Goal: Task Accomplishment & Management: Complete application form

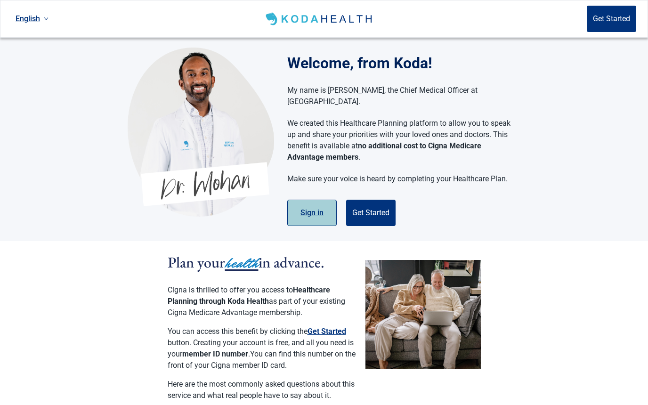
click at [316, 203] on button "Sign in" at bounding box center [311, 213] width 49 height 26
click at [315, 203] on button "Sign in" at bounding box center [311, 213] width 49 height 26
click at [377, 200] on button "Get Started" at bounding box center [370, 213] width 49 height 26
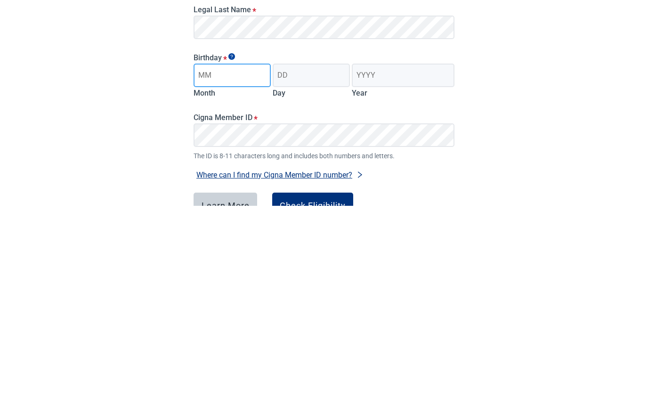
click at [247, 263] on input "Month" at bounding box center [232, 275] width 77 height 24
type input "10"
click at [314, 263] on input "Day" at bounding box center [311, 275] width 77 height 24
type input "03"
click at [388, 263] on input "Year" at bounding box center [403, 275] width 103 height 24
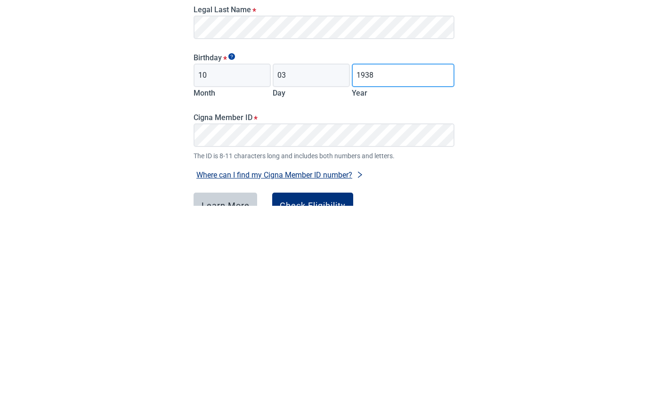
type input "1938"
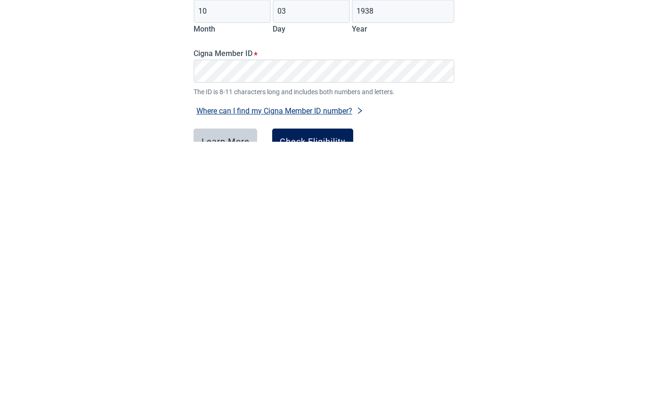
click at [346, 400] on div "Check Eligibility" at bounding box center [313, 404] width 66 height 9
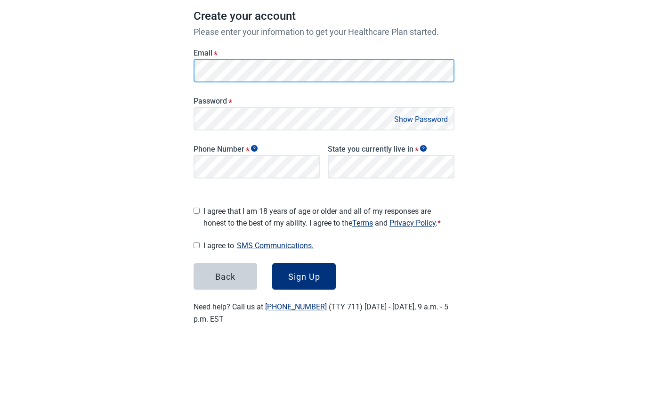
scroll to position [75, 0]
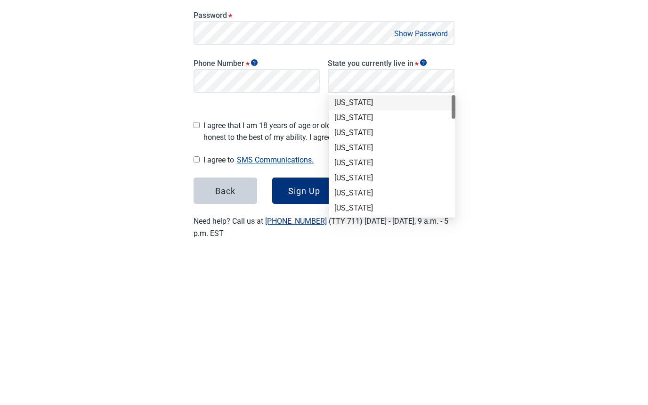
click at [405, 276] on div "[US_STATE]" at bounding box center [391, 281] width 115 height 10
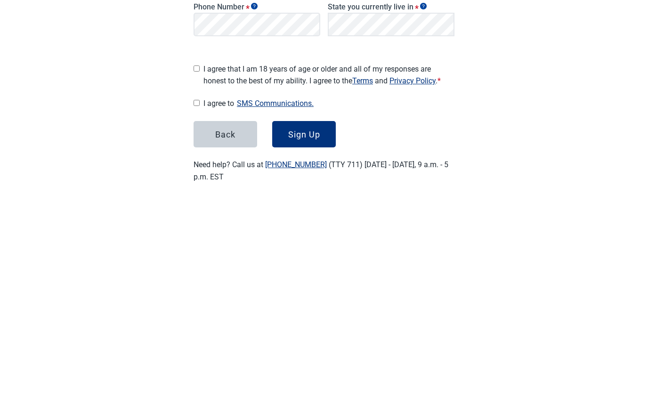
click at [200, 270] on input "I agree that I am 18 years of age or older and all of my responses are honest t…" at bounding box center [197, 273] width 6 height 6
checkbox input "true"
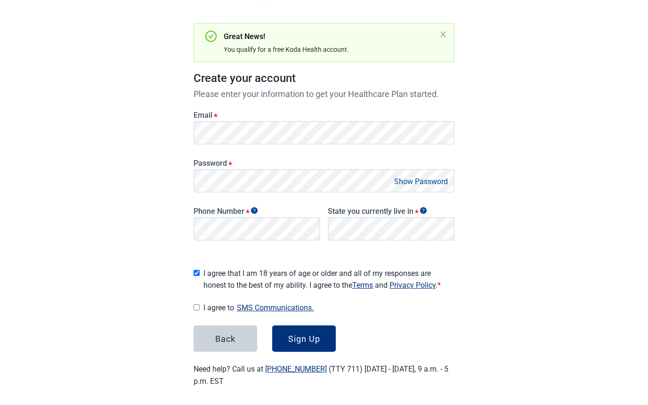
click at [200, 305] on input "I agree to SMS Communications." at bounding box center [197, 308] width 6 height 6
checkbox input "true"
click at [316, 334] on div "Sign Up" at bounding box center [304, 338] width 32 height 9
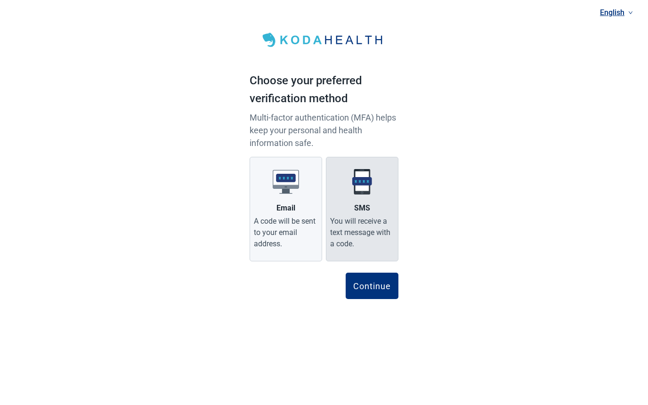
click at [376, 218] on div "You will receive a text message with a code." at bounding box center [362, 233] width 64 height 34
click at [0, 0] on input "SMS You will receive a text message with a code." at bounding box center [0, 0] width 0 height 0
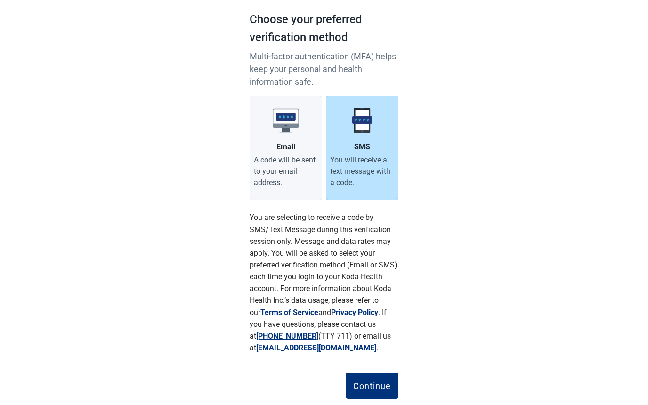
scroll to position [84, 0]
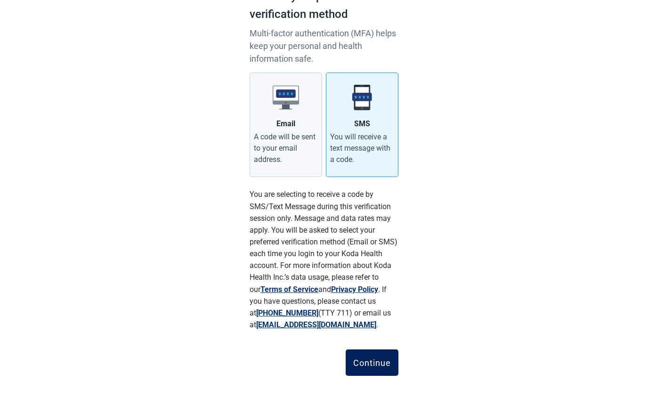
click at [378, 363] on div "Continue" at bounding box center [372, 362] width 38 height 9
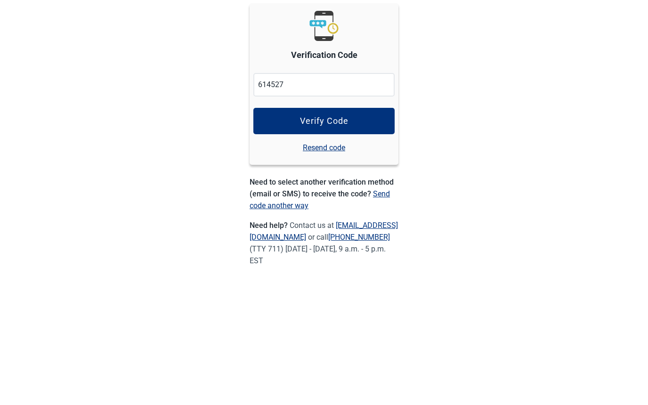
type input "614527"
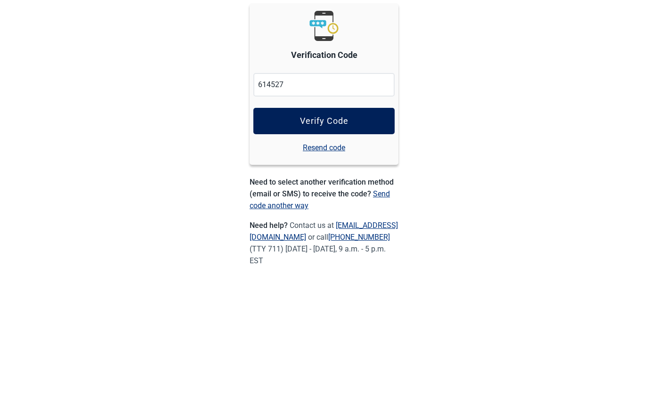
click at [360, 233] on button "Verify Code" at bounding box center [323, 246] width 141 height 26
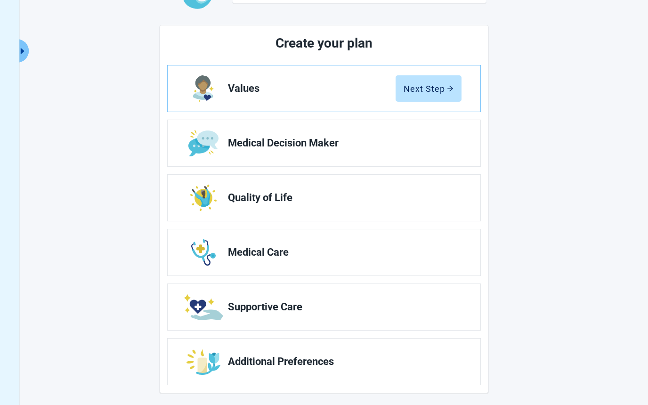
scroll to position [95, 0]
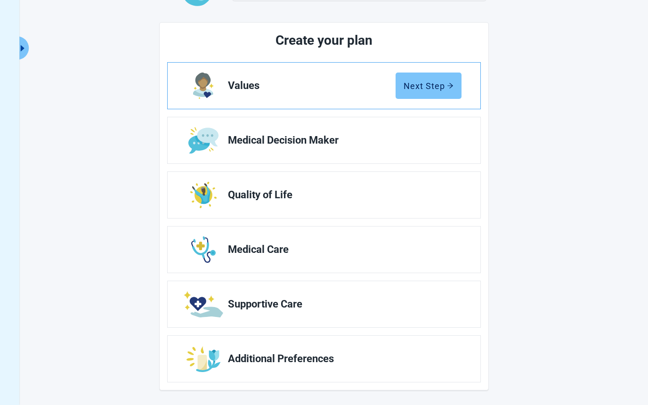
click at [447, 93] on button "Next Step" at bounding box center [429, 86] width 66 height 26
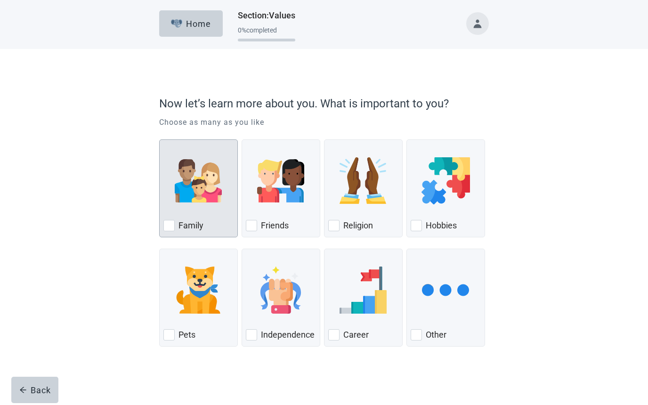
click at [188, 234] on div "Family" at bounding box center [198, 188] width 79 height 98
click at [160, 140] on input "Family" at bounding box center [159, 139] width 0 height 0
checkbox input "true"
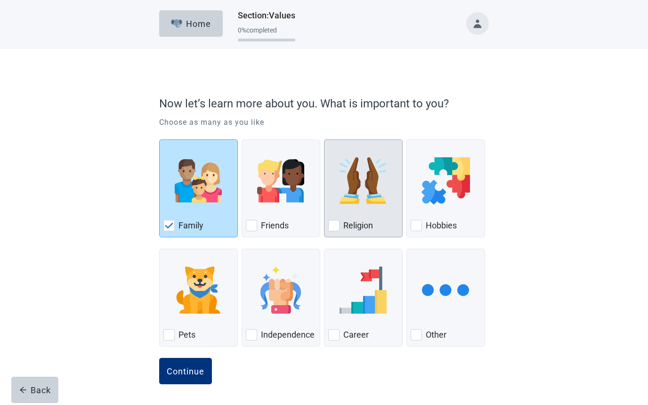
click at [381, 219] on div "Religion" at bounding box center [363, 225] width 70 height 15
click at [324, 140] on input "Religion" at bounding box center [324, 139] width 0 height 0
checkbox input "true"
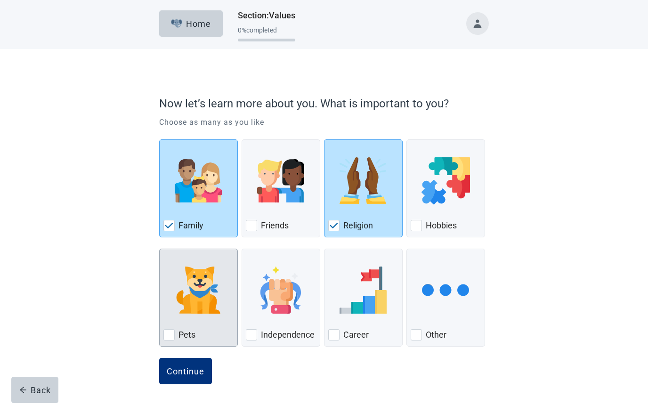
click at [212, 332] on div "Pets" at bounding box center [198, 334] width 70 height 15
click at [160, 249] on input "Pets" at bounding box center [159, 249] width 0 height 0
checkbox input "true"
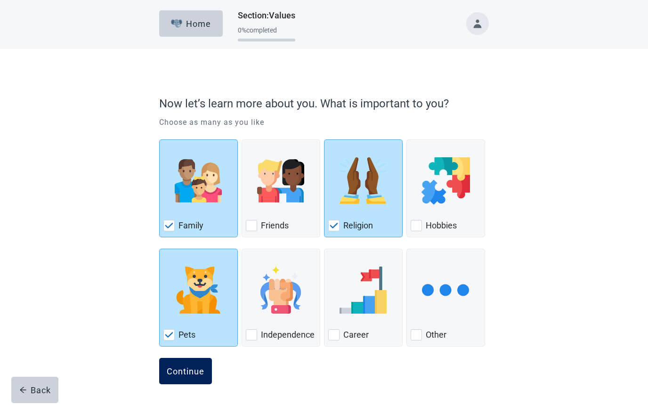
click at [202, 373] on div "Continue" at bounding box center [186, 370] width 38 height 9
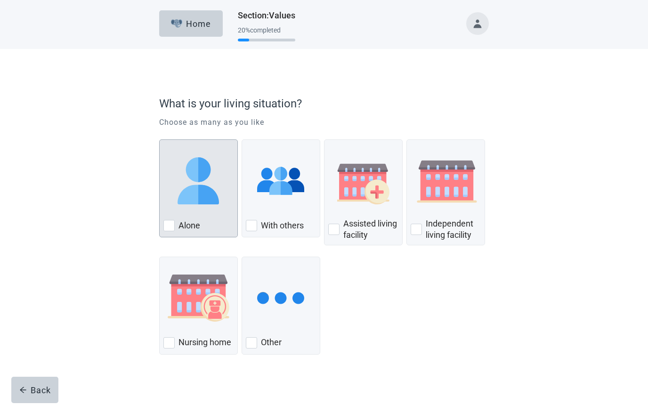
click at [197, 232] on div "Alone" at bounding box center [198, 225] width 70 height 15
click at [160, 140] on input "Alone" at bounding box center [159, 139] width 0 height 0
checkbox input "true"
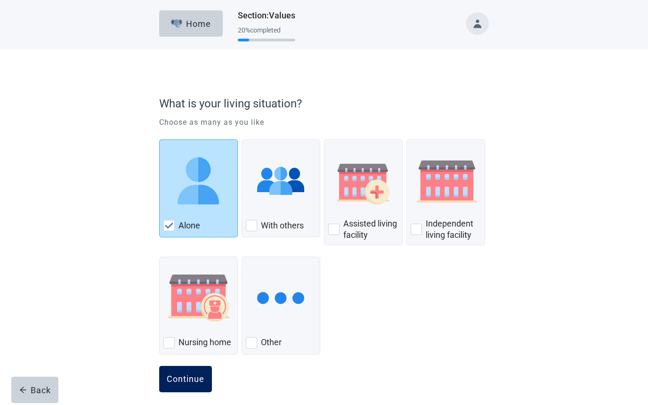
click at [191, 386] on button "Continue" at bounding box center [185, 379] width 53 height 26
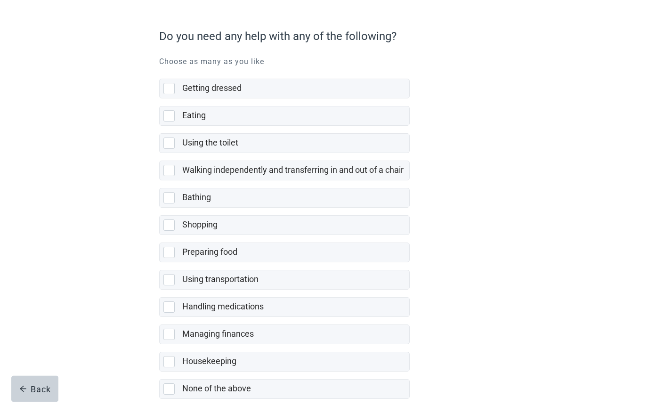
scroll to position [66, 0]
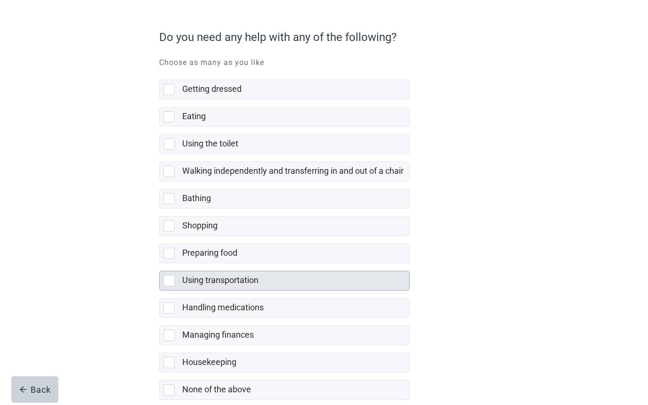
click at [180, 283] on div "Using transportation" at bounding box center [285, 281] width 250 height 19
click at [160, 264] on input "Using transportation" at bounding box center [159, 264] width 0 height 0
checkbox input "true"
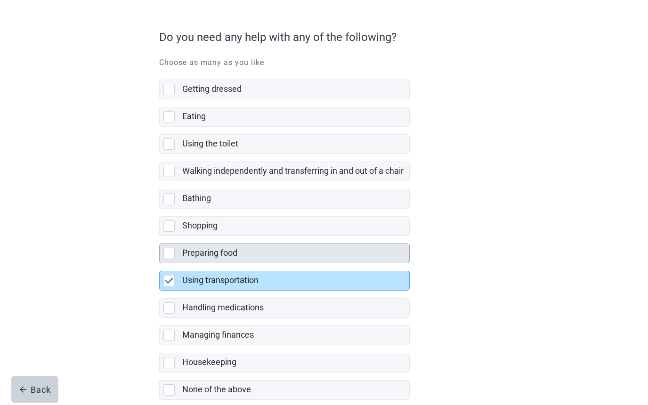
click at [190, 254] on label "Preparing food" at bounding box center [209, 253] width 55 height 10
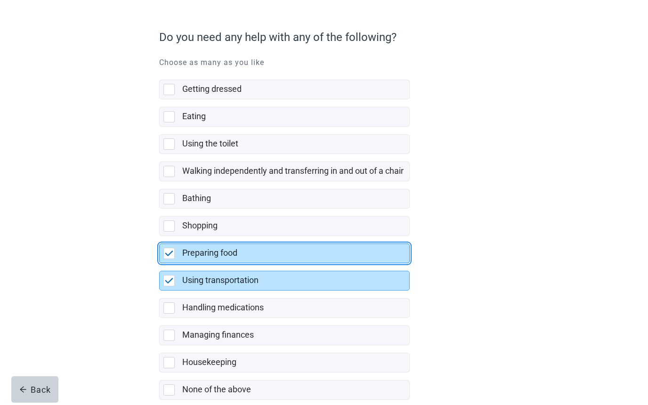
checkbox input "true"
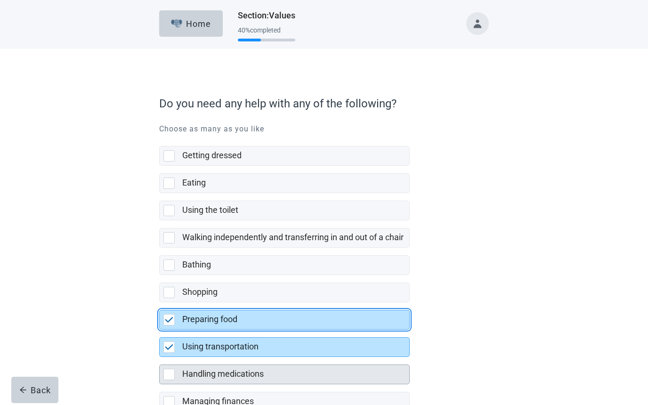
click at [172, 376] on div "Handling medications, checkbox, not selected" at bounding box center [168, 374] width 11 height 11
click at [160, 357] on input "Handling medications" at bounding box center [159, 357] width 0 height 0
checkbox input "true"
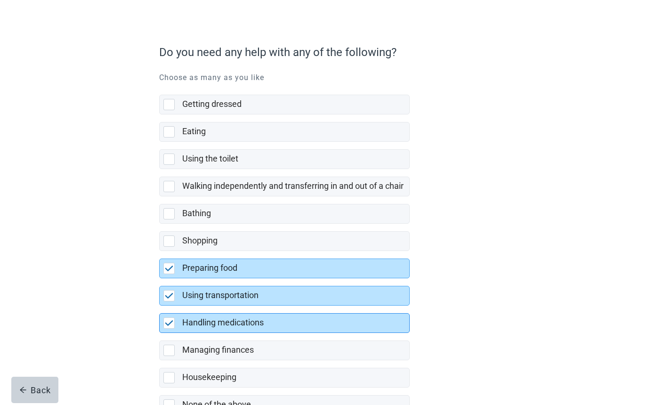
scroll to position [52, 0]
click at [174, 405] on div "None of the above, checkbox, not selected" at bounding box center [168, 404] width 11 height 11
click at [160, 388] on input "None of the above" at bounding box center [159, 387] width 0 height 0
checkbox input "true"
checkbox input "false"
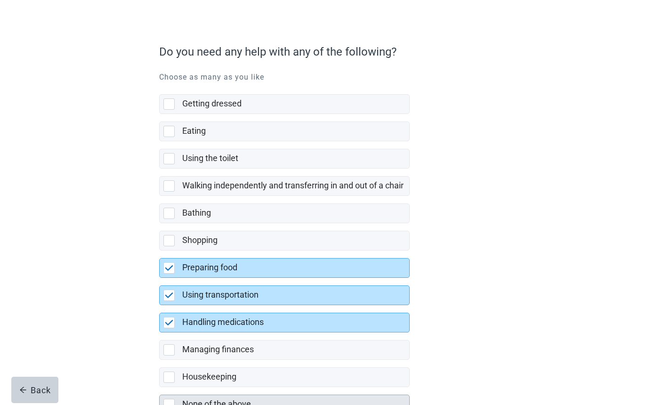
checkbox input "false"
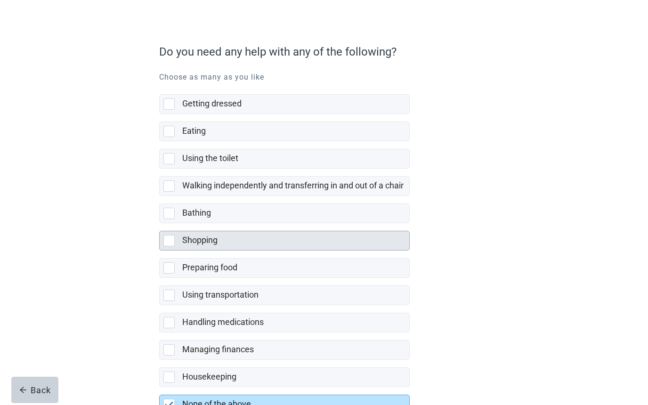
click at [233, 240] on div "Shopping" at bounding box center [292, 241] width 221 height 12
click at [160, 224] on input "Shopping" at bounding box center [159, 223] width 0 height 0
checkbox input "true"
checkbox input "false"
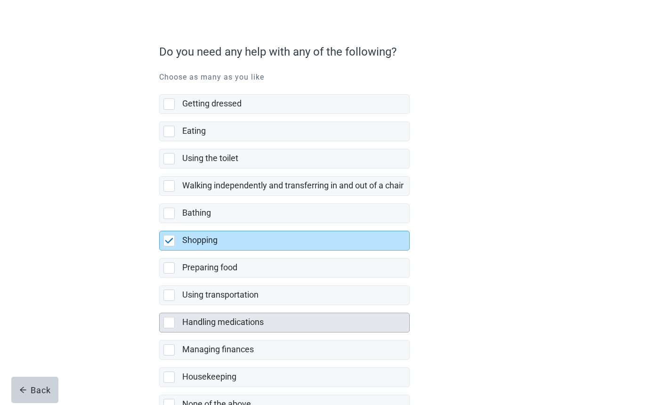
click at [235, 326] on label "Handling medications" at bounding box center [222, 322] width 81 height 10
checkbox input "true"
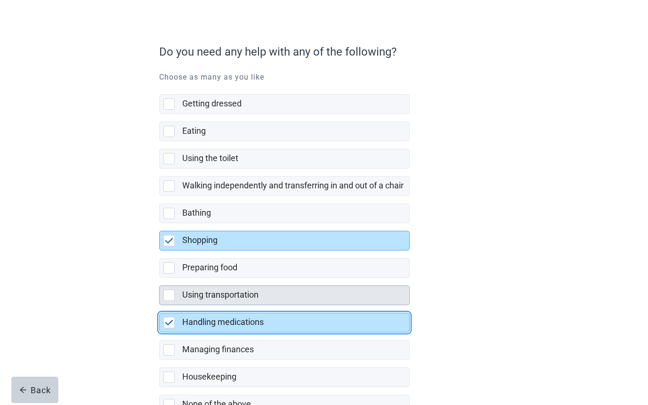
click at [244, 298] on label "Using transportation" at bounding box center [220, 295] width 76 height 10
checkbox input "true"
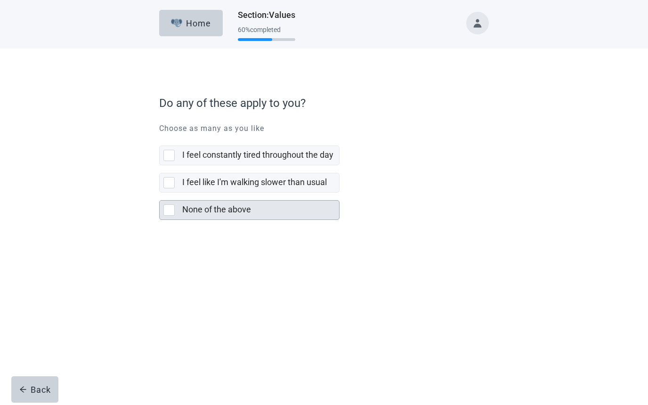
click at [180, 216] on div "None of the above" at bounding box center [249, 210] width 179 height 19
click at [160, 194] on input "None of the above" at bounding box center [159, 193] width 0 height 0
checkbox input "true"
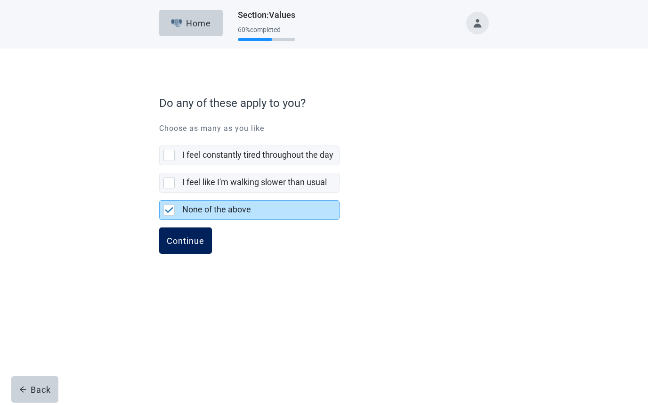
click at [197, 247] on button "Continue" at bounding box center [185, 241] width 53 height 26
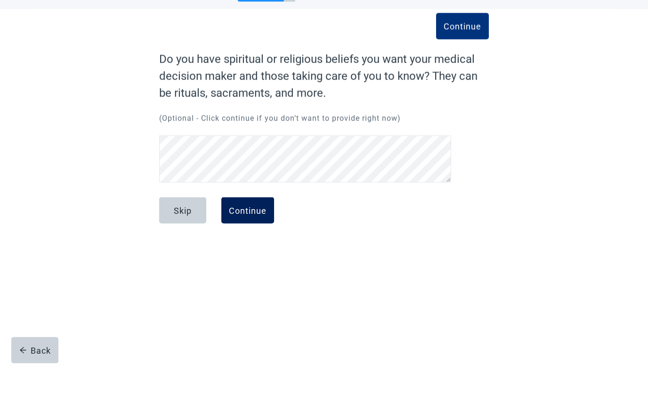
click at [256, 237] on button "Continue" at bounding box center [247, 250] width 53 height 26
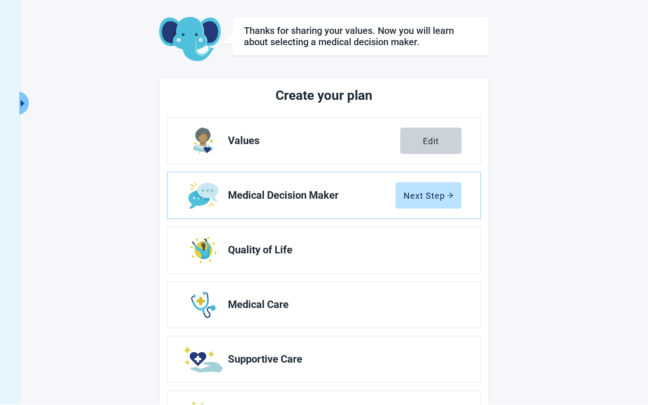
scroll to position [40, 0]
click at [440, 193] on div "Next Step" at bounding box center [429, 195] width 50 height 9
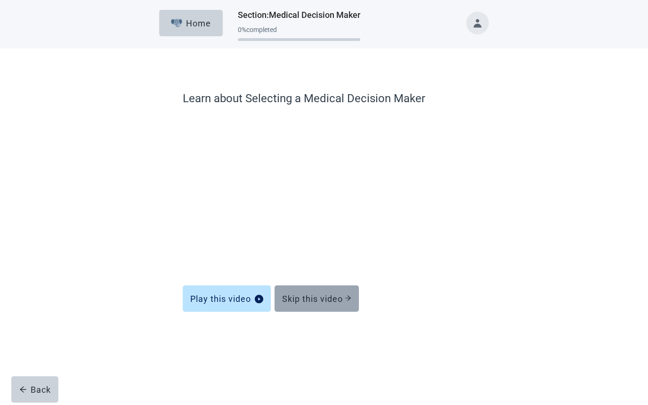
click at [337, 304] on button "Skip this video" at bounding box center [317, 299] width 84 height 26
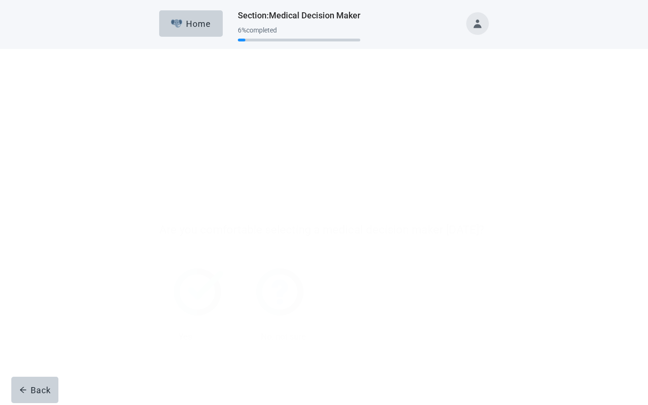
click at [188, 212] on label "Yes" at bounding box center [185, 210] width 14 height 11
checkbox input "true"
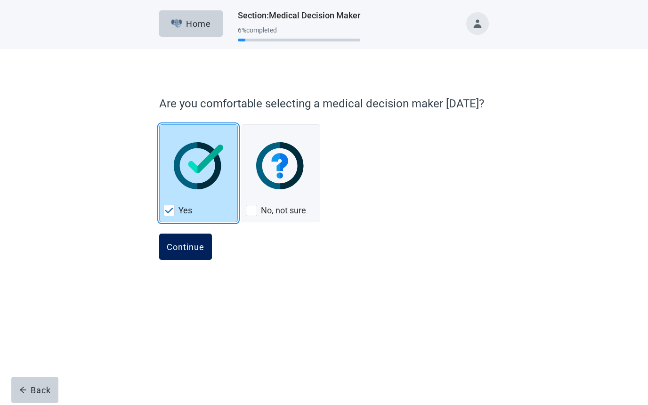
click at [205, 258] on button "Continue" at bounding box center [185, 247] width 53 height 26
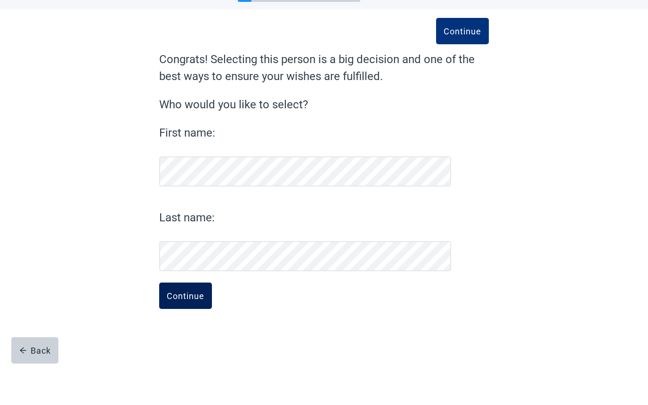
click at [196, 322] on button "Continue" at bounding box center [185, 335] width 53 height 26
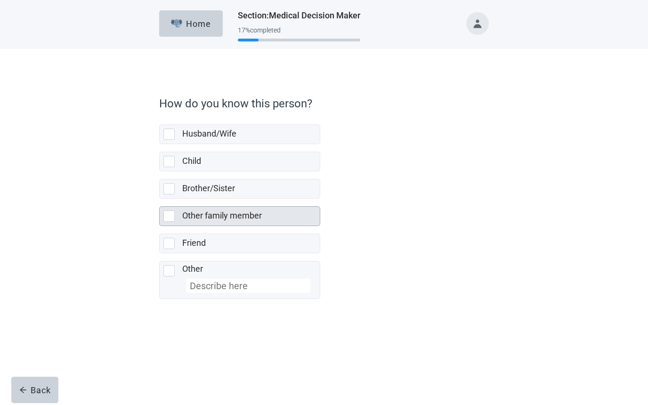
click at [172, 217] on div "Other family member, checkbox, not selected" at bounding box center [168, 215] width 11 height 11
click at [160, 199] on input "Other family member" at bounding box center [159, 199] width 0 height 0
checkbox input "true"
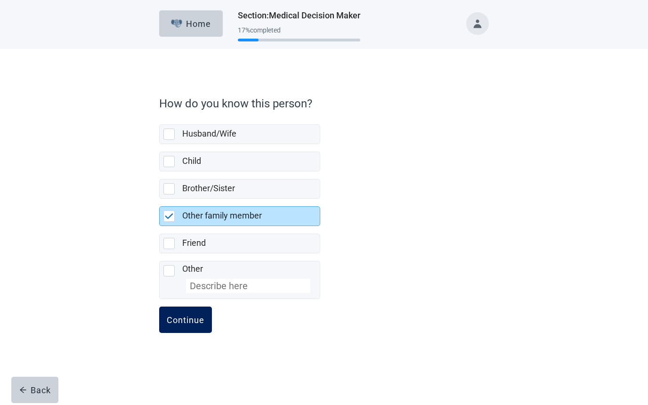
click at [200, 324] on div "Continue" at bounding box center [186, 319] width 38 height 9
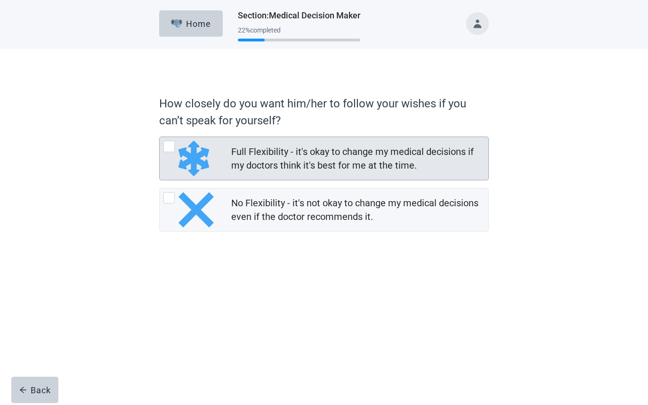
click at [178, 146] on img "Full Flexibility - it's okay to change my medical decisions if my doctors think…" at bounding box center [193, 158] width 31 height 35
click at [160, 137] on input "Full Flexibility - it's okay to change my medical decisions if my doctors think…" at bounding box center [159, 137] width 0 height 0
radio input "true"
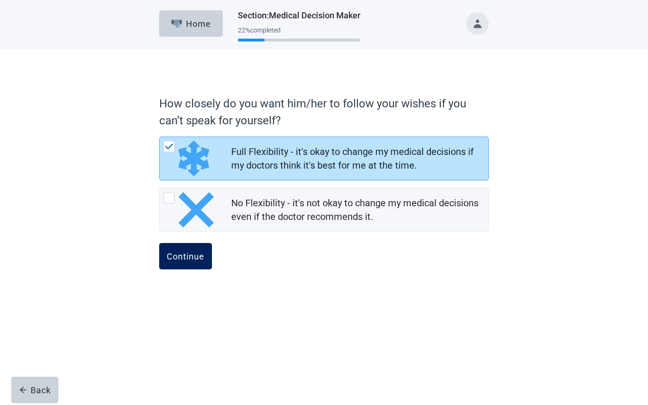
click at [199, 253] on div "Continue" at bounding box center [186, 255] width 38 height 9
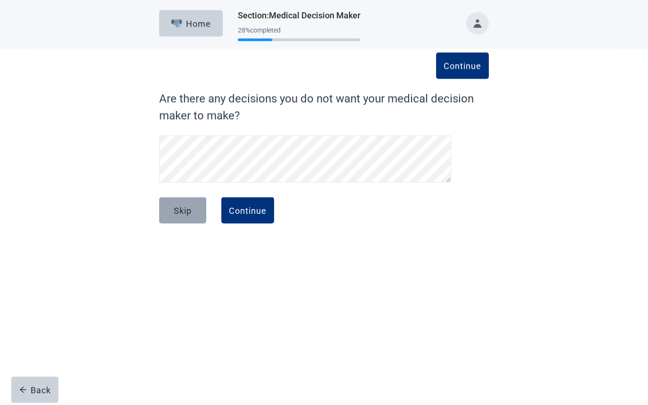
click at [185, 215] on div "Skip" at bounding box center [183, 210] width 18 height 9
click at [263, 212] on div "Continue" at bounding box center [248, 210] width 38 height 9
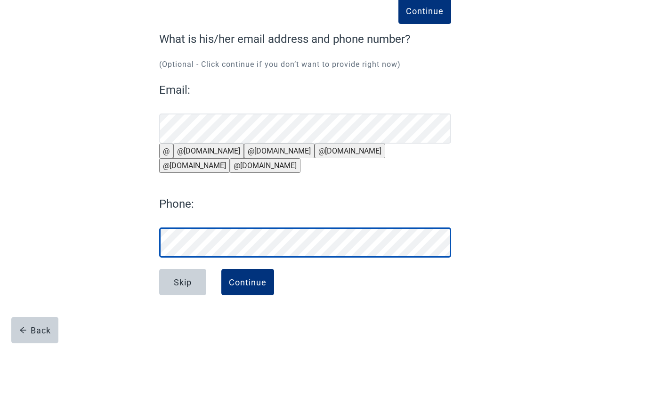
scroll to position [0, 0]
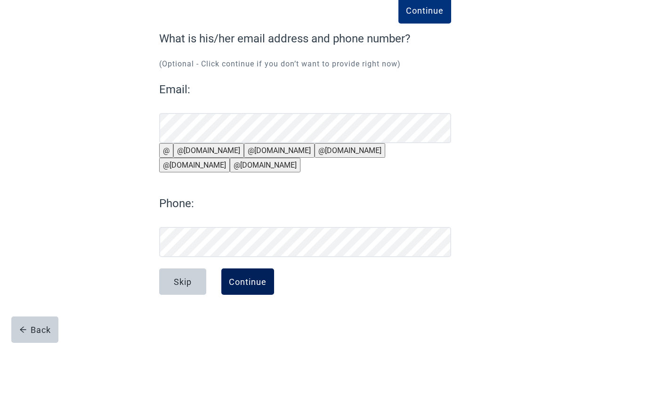
click at [250, 337] on div "Continue" at bounding box center [248, 341] width 38 height 9
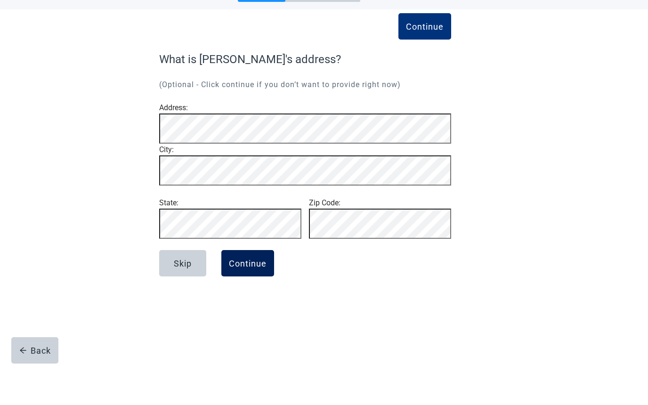
click at [259, 298] on div "Continue" at bounding box center [248, 302] width 38 height 9
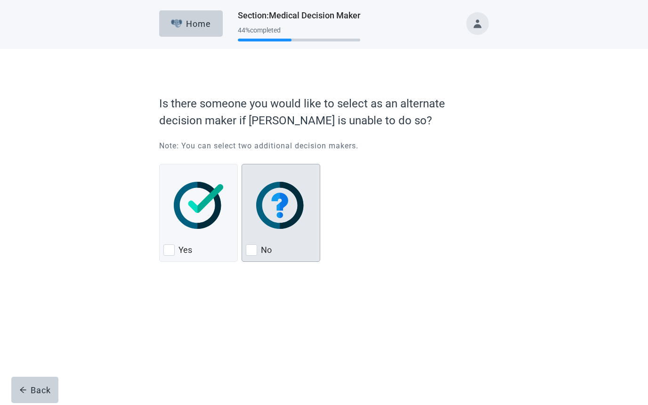
click at [283, 253] on div "No" at bounding box center [281, 250] width 70 height 15
click at [242, 164] on input "No" at bounding box center [242, 164] width 0 height 0
checkbox input "true"
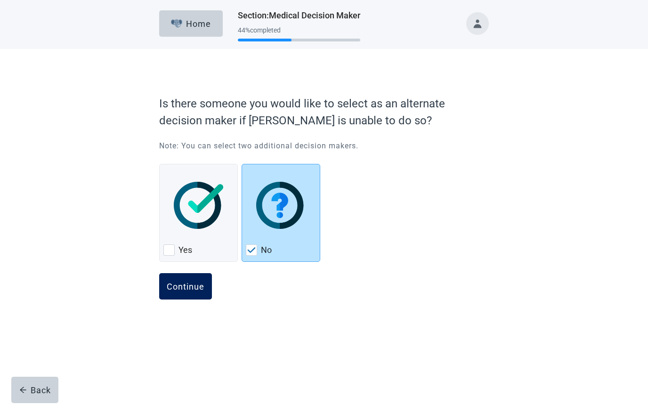
click at [202, 289] on div "Continue" at bounding box center [186, 286] width 38 height 9
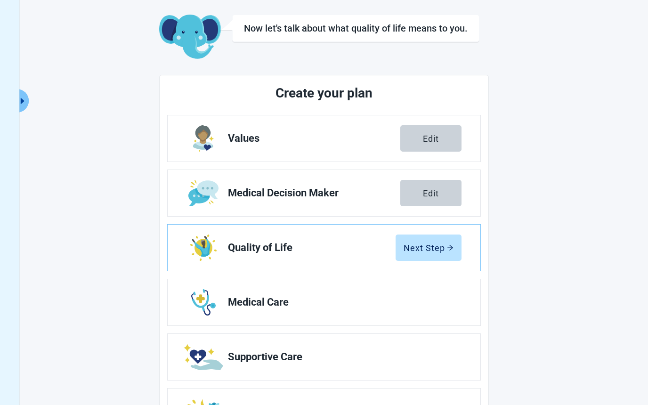
scroll to position [96, 0]
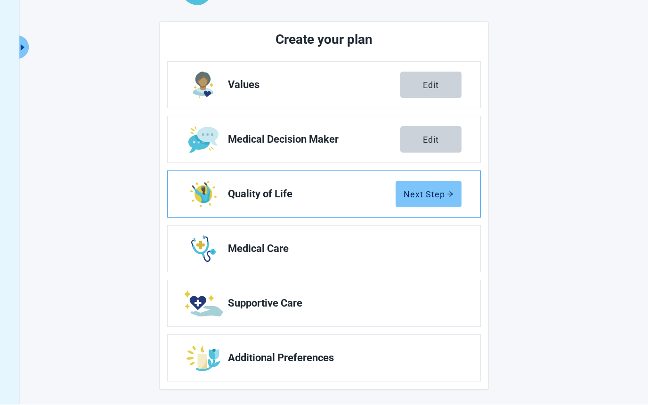
click at [446, 200] on button "Next Step" at bounding box center [429, 194] width 66 height 26
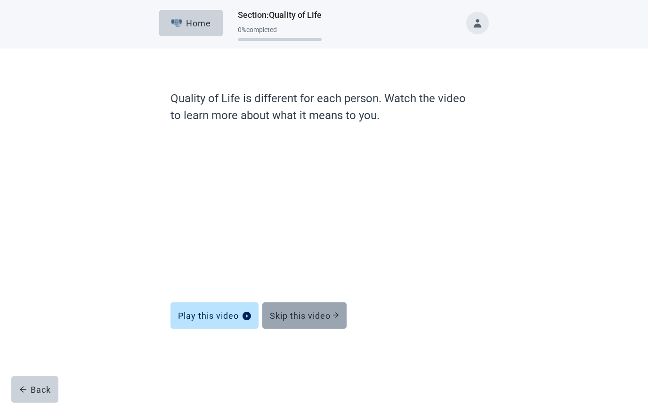
click at [325, 322] on button "Skip this video" at bounding box center [304, 316] width 84 height 26
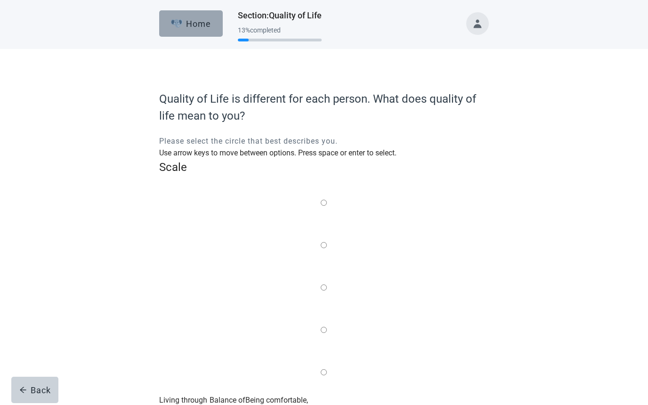
click at [198, 24] on div "Home" at bounding box center [191, 23] width 40 height 9
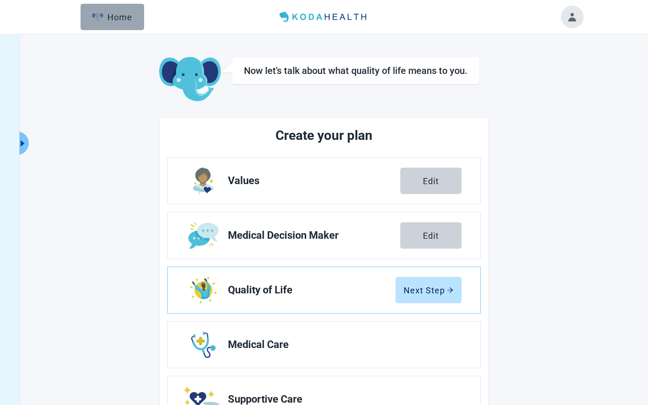
click at [134, 28] on button "Home" at bounding box center [113, 17] width 64 height 26
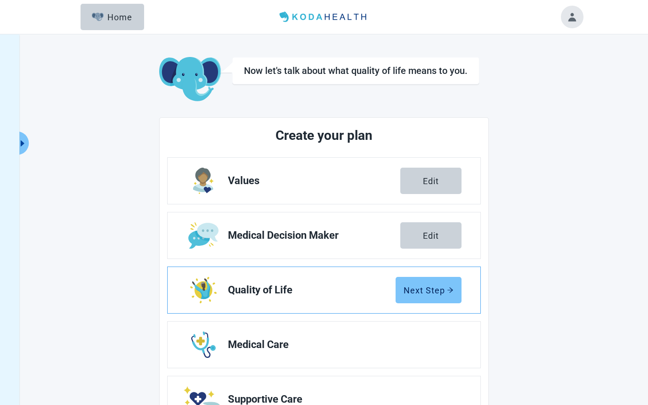
click at [434, 285] on div "Next Step" at bounding box center [429, 289] width 50 height 9
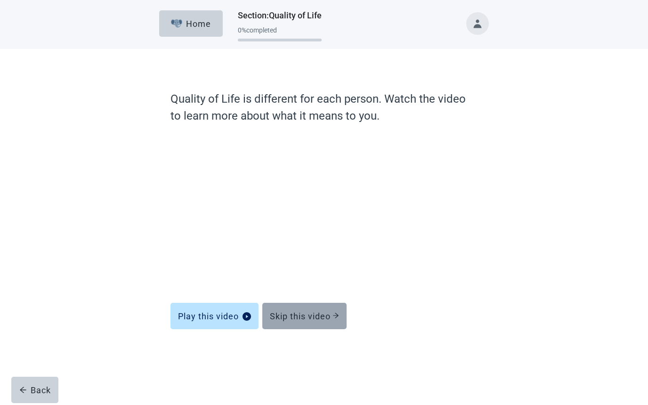
click at [322, 319] on div "Skip this video" at bounding box center [304, 315] width 69 height 9
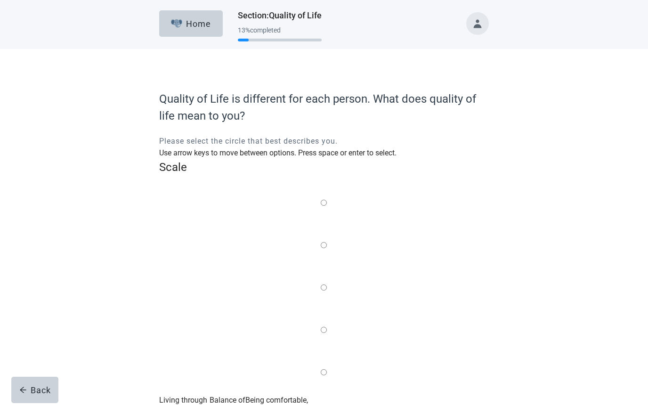
click at [321, 197] on label "Main content" at bounding box center [324, 203] width 6 height 12
click at [321, 200] on input "Quality of life scale: 0 out of 100. Living through anything no matter what" at bounding box center [324, 203] width 6 height 6
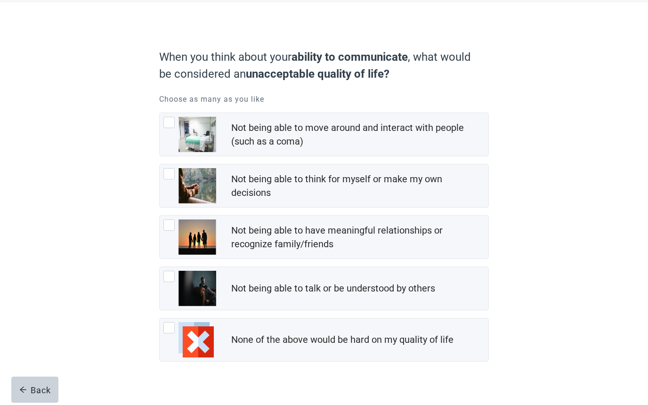
scroll to position [62, 0]
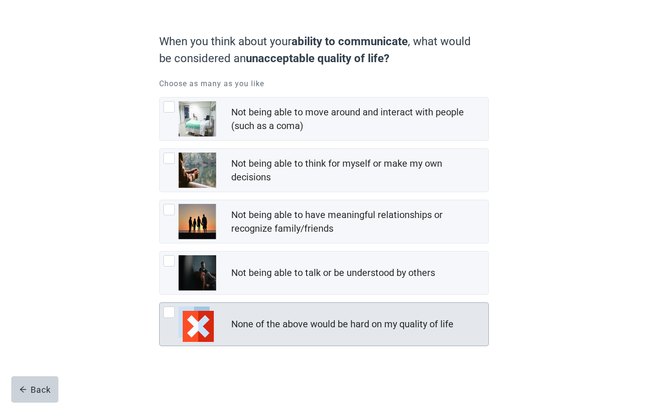
click at [189, 315] on img "None of the above would be hard on my quality of life, checkbox, not checked" at bounding box center [195, 324] width 35 height 35
click at [160, 303] on input "None of the above would be hard on my quality of life" at bounding box center [159, 303] width 0 height 0
checkbox input "true"
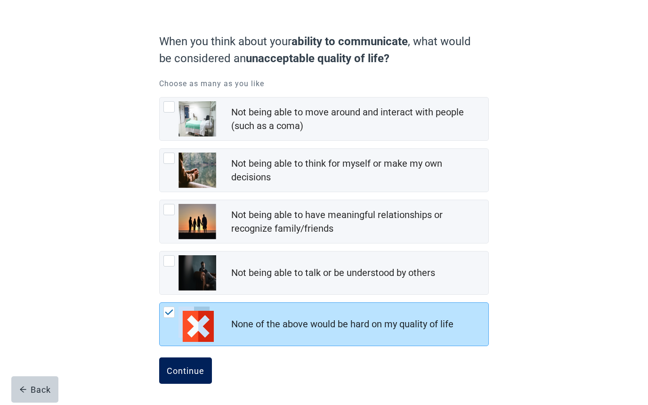
click at [194, 370] on div "Continue" at bounding box center [186, 370] width 38 height 9
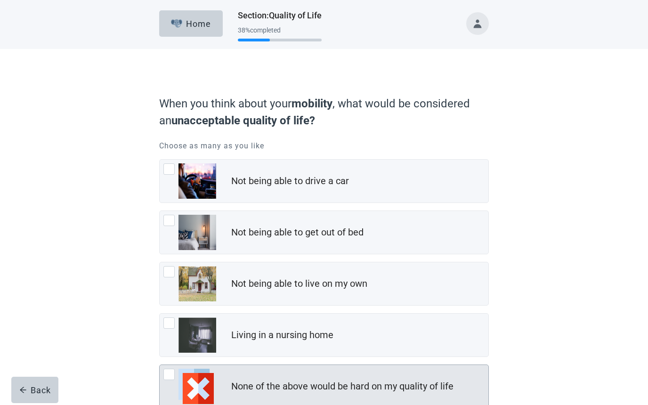
click at [195, 387] on img "None of the above would be hard on my quality of life, checkbox, not checked" at bounding box center [195, 386] width 35 height 35
click at [160, 365] on input "None of the above would be hard on my quality of life" at bounding box center [159, 364] width 0 height 0
checkbox input "true"
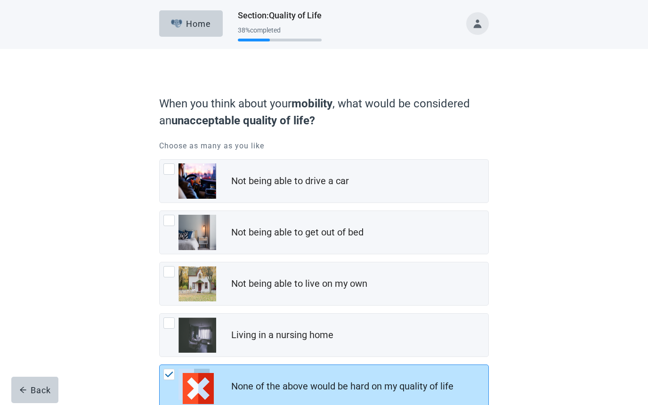
click at [199, 405] on html "Skip to main content Home Section : Quality of Life 38 % completed When you thi…" at bounding box center [324, 202] width 648 height 405
click at [197, 405] on html "Skip to main content Home Section : Quality of Life 38 % completed When you thi…" at bounding box center [324, 202] width 648 height 405
click at [194, 405] on html "Skip to main content Home Section : Quality of Life 38 % completed When you thi…" at bounding box center [324, 202] width 648 height 405
click at [187, 405] on html "Skip to main content Home Section : Quality of Life 38 % completed When you thi…" at bounding box center [324, 202] width 648 height 405
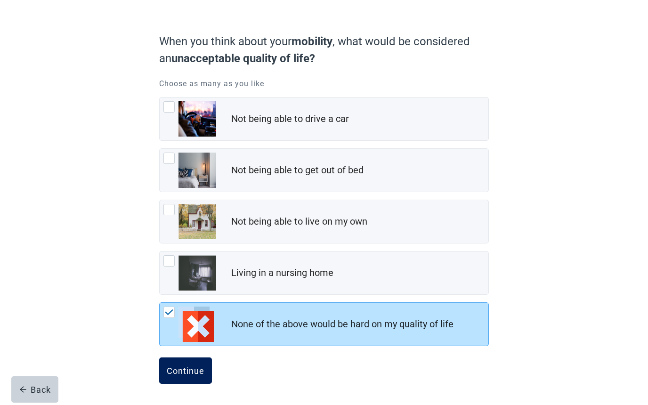
click at [181, 368] on div "Continue" at bounding box center [186, 370] width 38 height 9
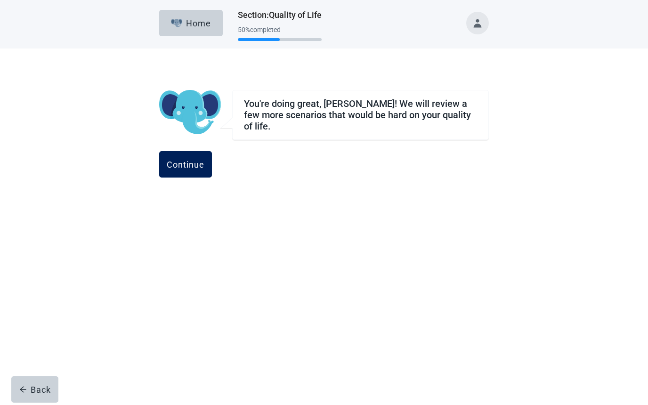
click at [204, 161] on div "Continue" at bounding box center [186, 164] width 38 height 9
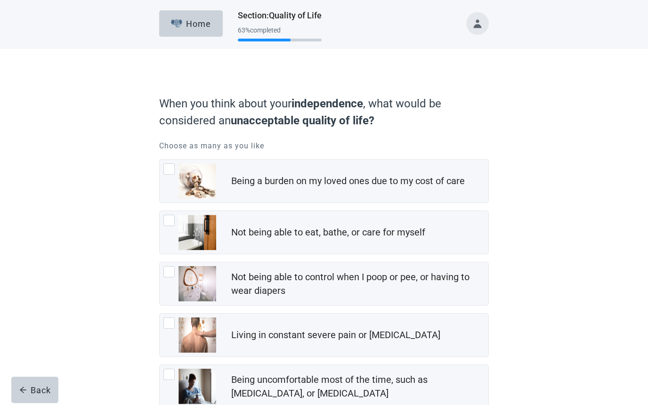
checkbox input "true"
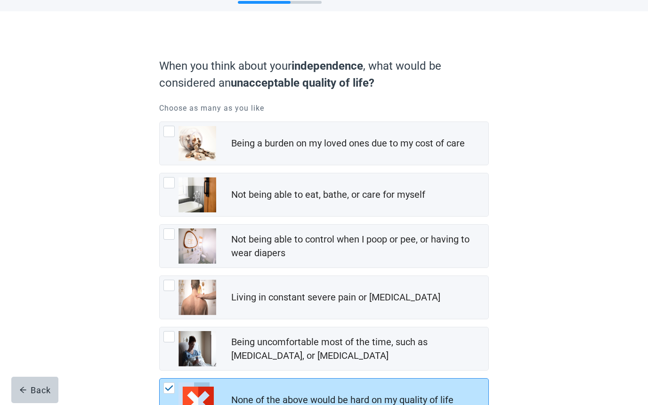
scroll to position [39, 0]
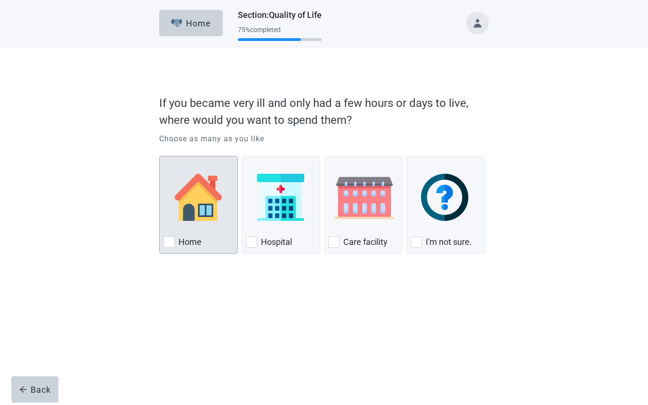
click at [186, 245] on label "Home" at bounding box center [189, 242] width 23 height 11
checkbox input "true"
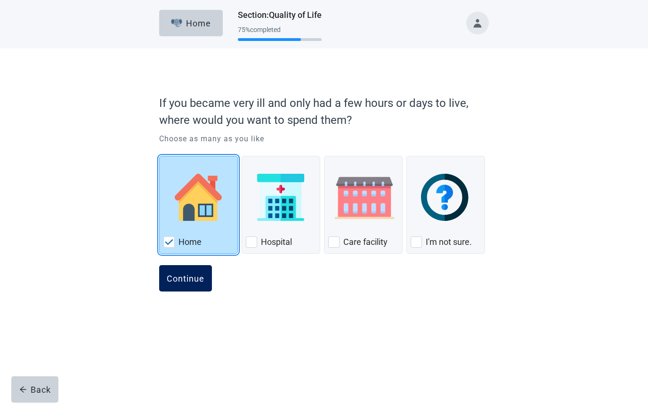
click at [200, 283] on div "Continue" at bounding box center [186, 278] width 38 height 9
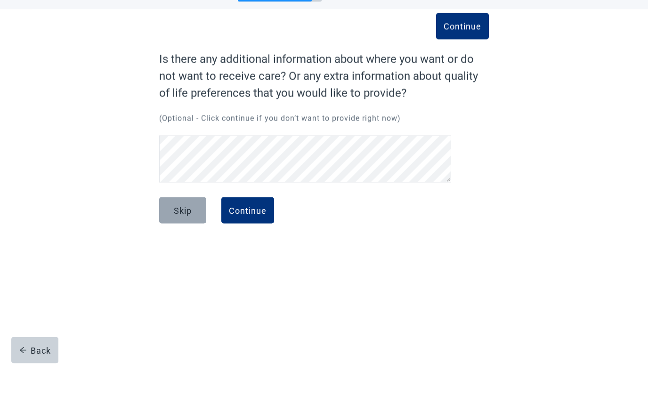
click at [186, 237] on button "Skip" at bounding box center [182, 250] width 47 height 26
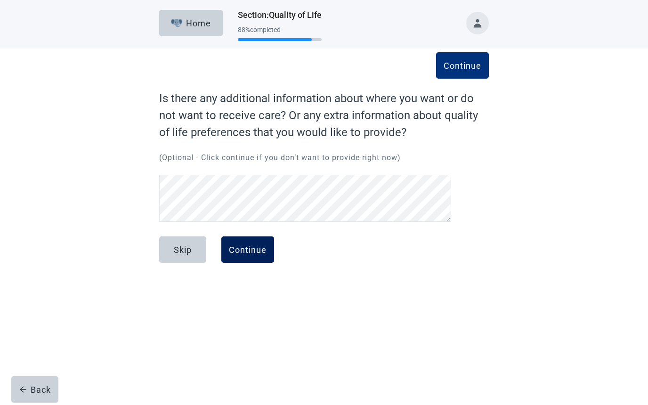
click at [252, 253] on div "Continue" at bounding box center [248, 249] width 38 height 9
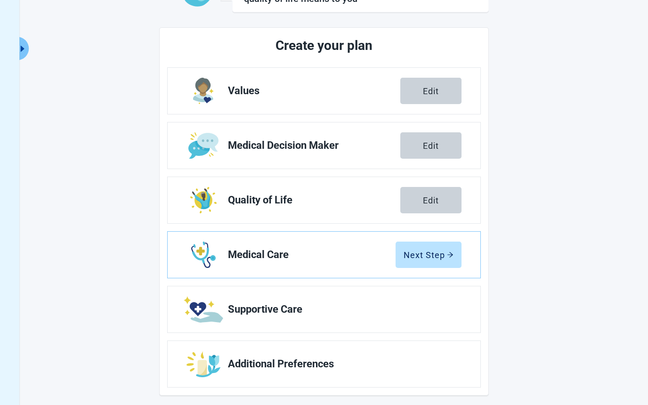
scroll to position [100, 0]
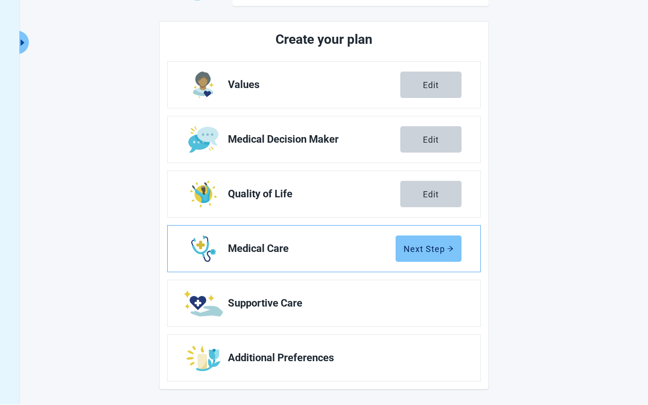
click at [444, 249] on div "Next Step" at bounding box center [429, 248] width 50 height 9
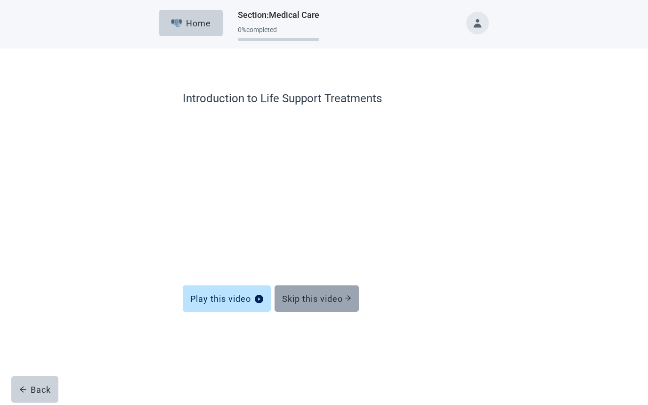
click at [320, 304] on button "Skip this video" at bounding box center [317, 299] width 84 height 26
click at [330, 305] on button "Skip this video" at bounding box center [317, 299] width 84 height 26
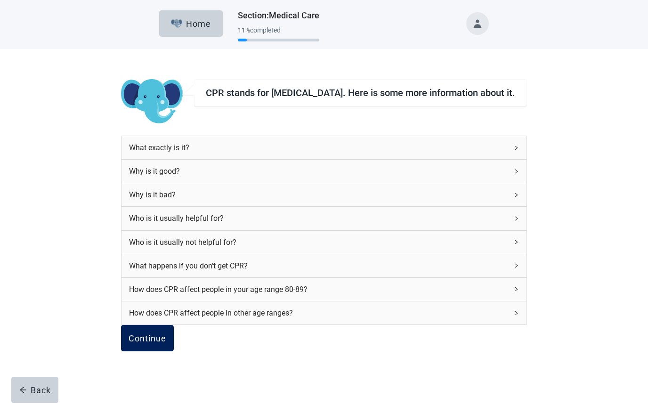
click at [166, 343] on div "Continue" at bounding box center [148, 337] width 38 height 9
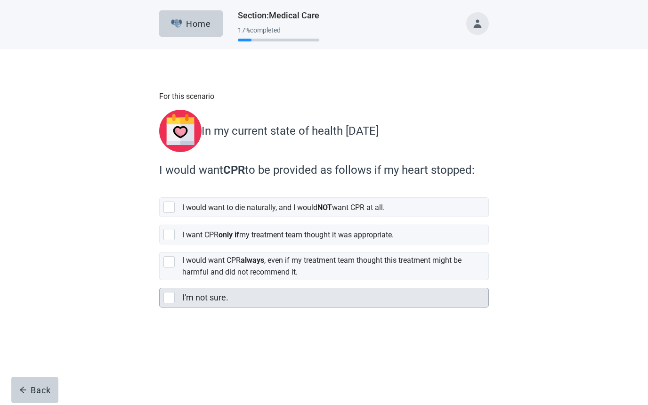
click at [172, 292] on div "I'm not sure., checkbox, not selected" at bounding box center [168, 297] width 11 height 11
click at [160, 281] on input "I'm not sure." at bounding box center [159, 280] width 0 height 0
checkbox input "true"
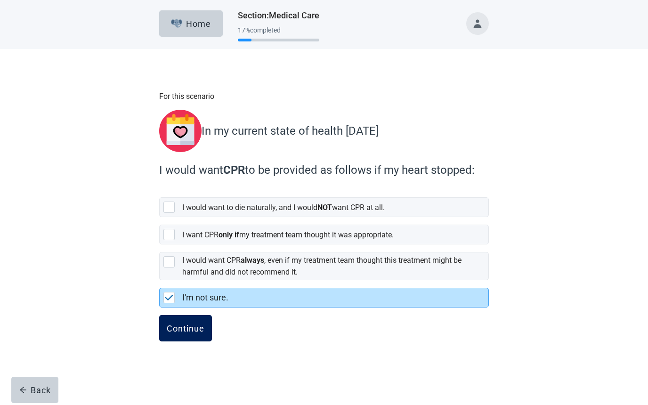
click at [195, 331] on button "Continue" at bounding box center [185, 328] width 53 height 26
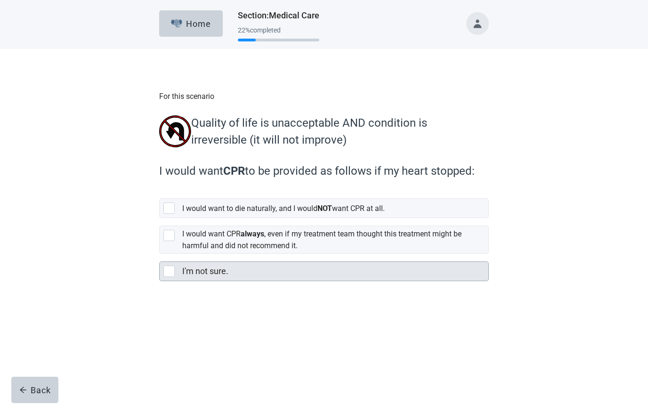
click at [180, 279] on div "I'm not sure." at bounding box center [324, 271] width 329 height 19
click at [160, 254] on input "I'm not sure." at bounding box center [159, 254] width 0 height 0
checkbox input "true"
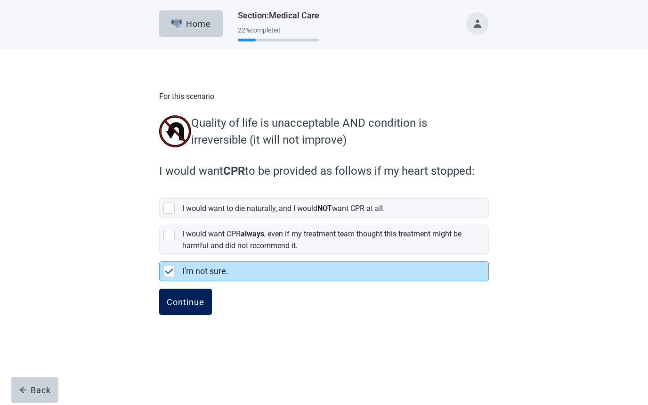
click at [193, 312] on button "Continue" at bounding box center [185, 302] width 53 height 26
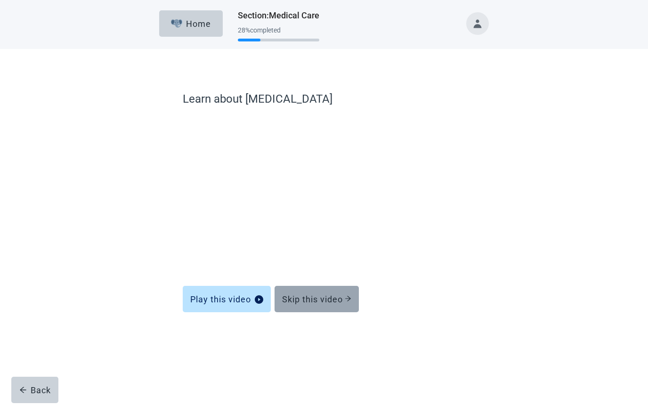
click at [315, 301] on div "Skip this video" at bounding box center [316, 298] width 69 height 9
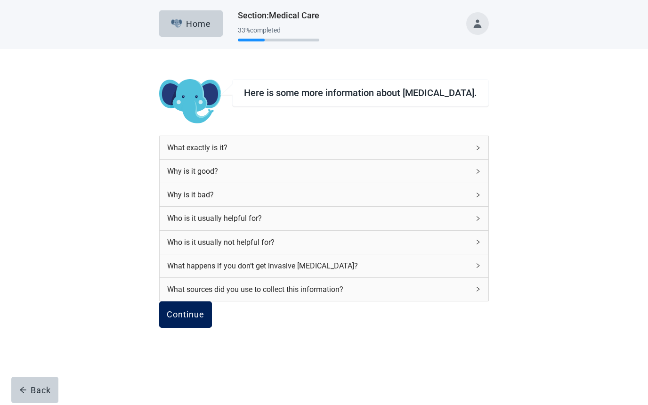
click at [204, 319] on div "Continue" at bounding box center [186, 314] width 38 height 9
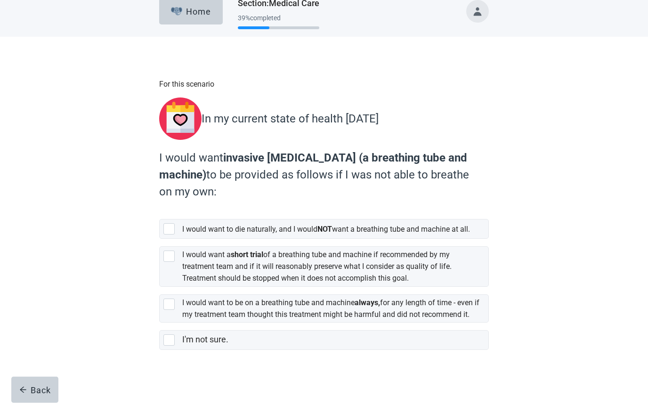
scroll to position [27, 0]
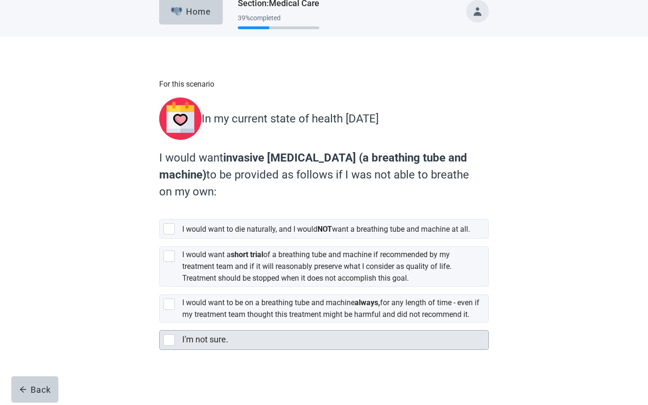
click at [174, 346] on div "I'm not sure." at bounding box center [324, 340] width 329 height 19
click at [160, 324] on input "I'm not sure." at bounding box center [159, 323] width 0 height 0
checkbox input "true"
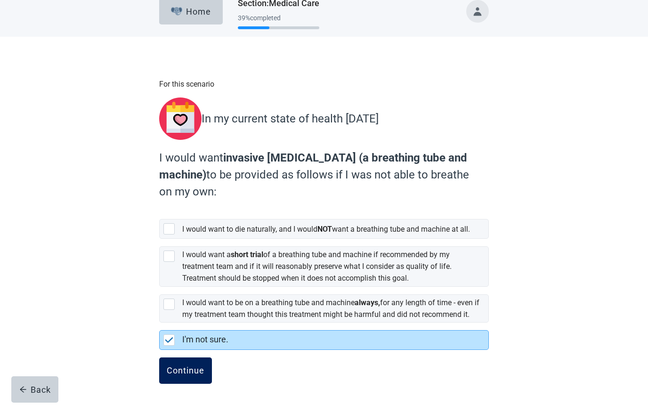
click at [210, 371] on button "Continue" at bounding box center [185, 371] width 53 height 26
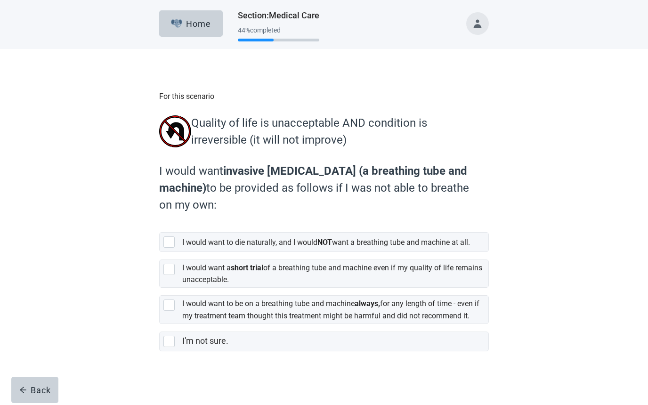
scroll to position [23, 0]
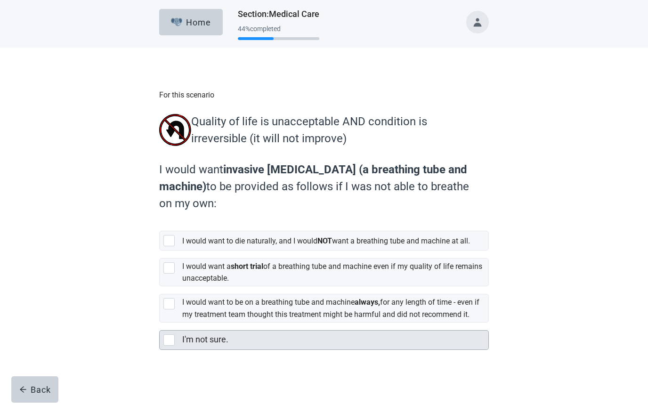
click at [179, 341] on div "I'm not sure." at bounding box center [324, 340] width 329 height 19
click at [160, 324] on input "I'm not sure." at bounding box center [159, 323] width 0 height 0
checkbox input "true"
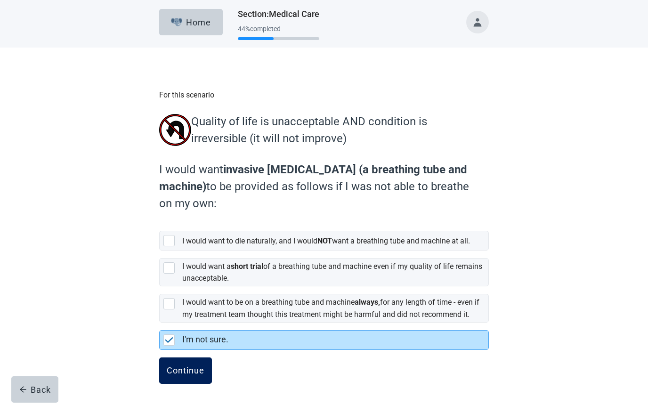
click at [203, 372] on div "Continue" at bounding box center [186, 370] width 38 height 9
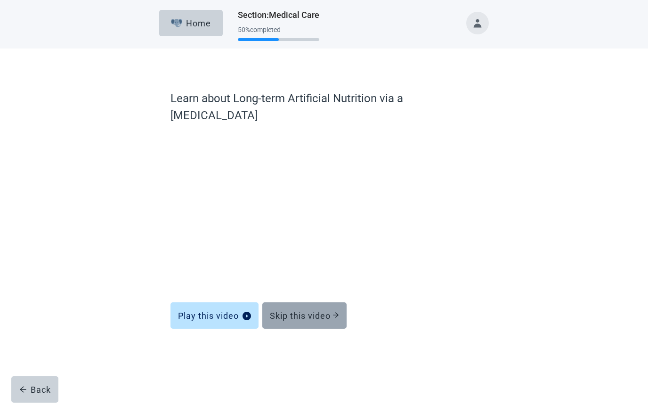
click at [294, 311] on div "Skip this video" at bounding box center [304, 315] width 69 height 9
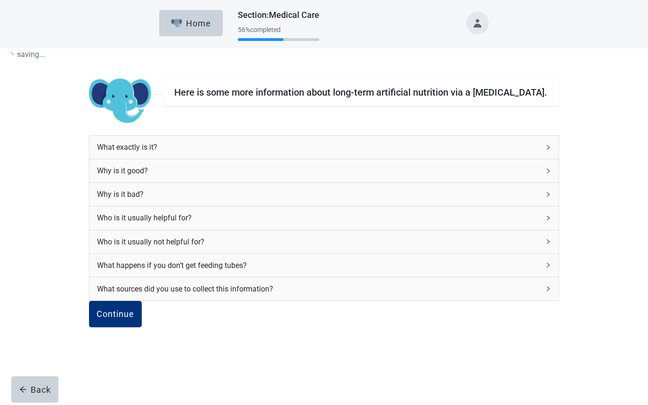
scroll to position [0, 0]
click at [142, 328] on button "Continue" at bounding box center [115, 314] width 53 height 26
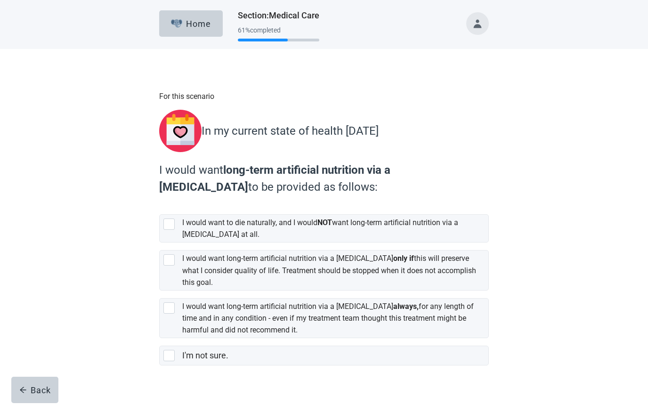
scroll to position [10, 0]
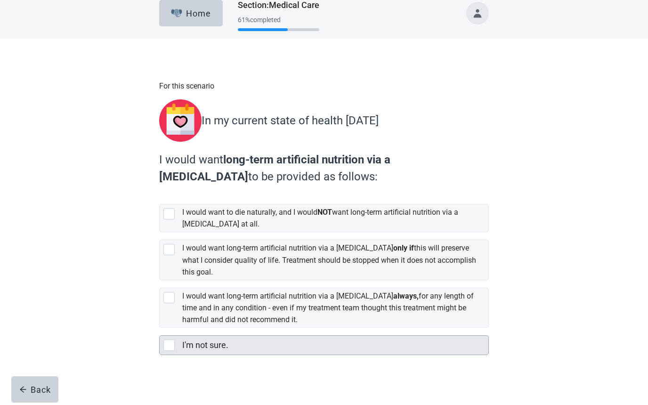
click at [176, 345] on div "I'm not sure., checkbox, not selected" at bounding box center [170, 345] width 15 height 11
click at [160, 329] on input "I'm not sure." at bounding box center [159, 328] width 0 height 0
checkbox input "true"
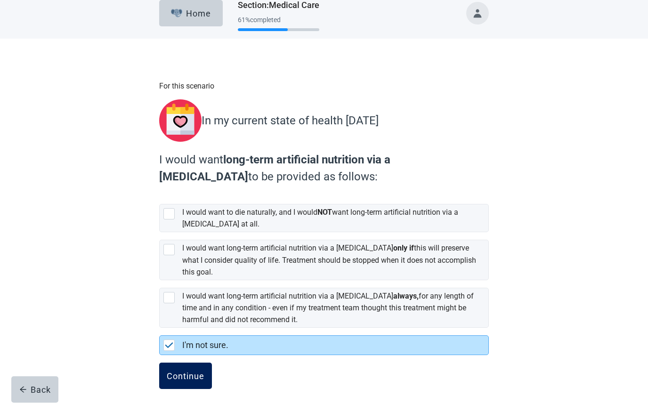
click at [210, 364] on button "Continue" at bounding box center [185, 376] width 53 height 26
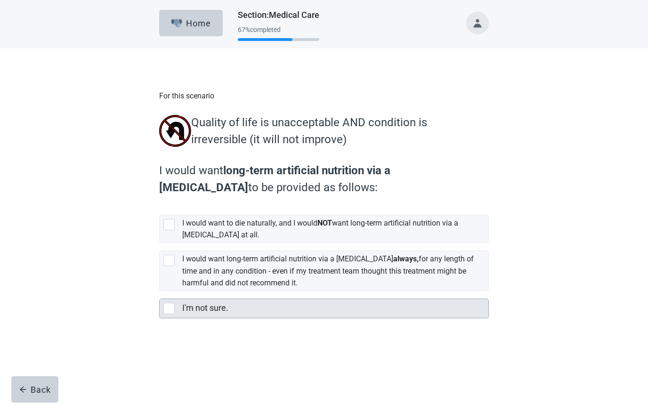
click at [173, 309] on div "I'm not sure., checkbox, not selected" at bounding box center [168, 308] width 11 height 11
click at [160, 292] on input "I'm not sure." at bounding box center [159, 291] width 0 height 0
checkbox input "true"
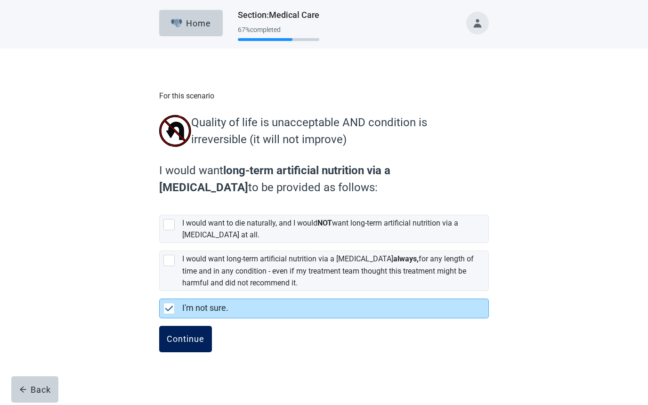
click at [191, 342] on div "Continue" at bounding box center [186, 339] width 38 height 9
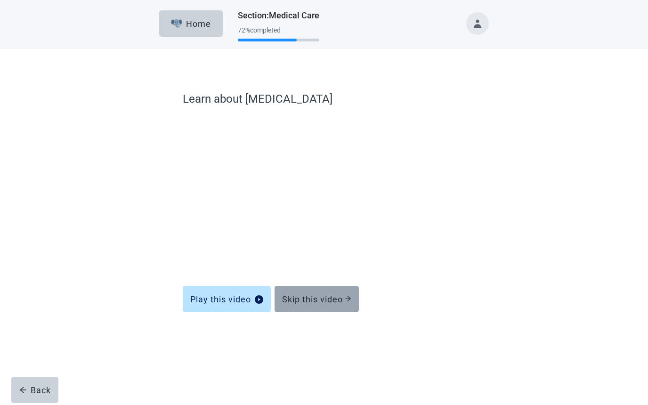
click at [313, 296] on div "Skip this video" at bounding box center [316, 298] width 69 height 9
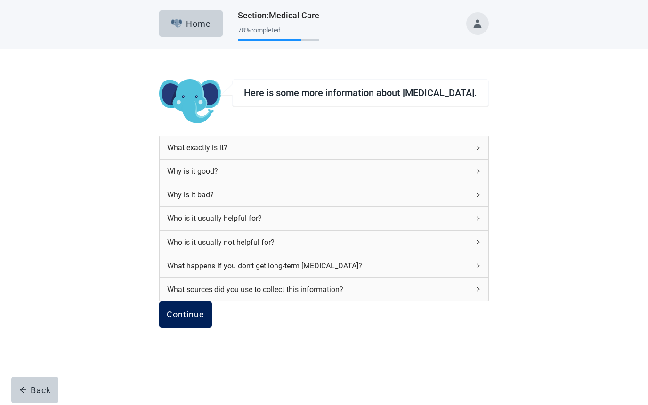
click at [209, 328] on button "Continue" at bounding box center [185, 314] width 53 height 26
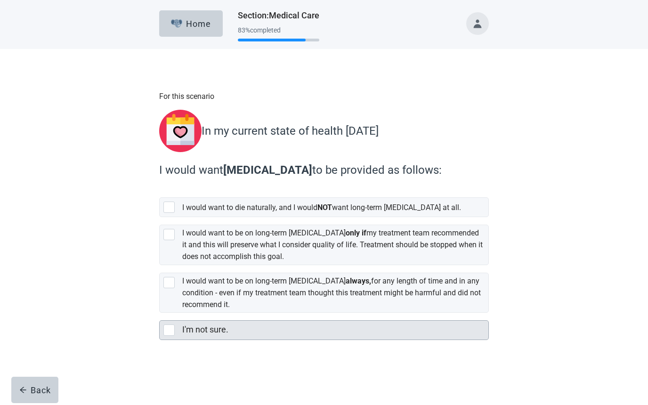
click at [175, 331] on div "I'm not sure." at bounding box center [324, 330] width 329 height 19
click at [160, 313] on input "I'm not sure." at bounding box center [159, 313] width 0 height 0
checkbox input "true"
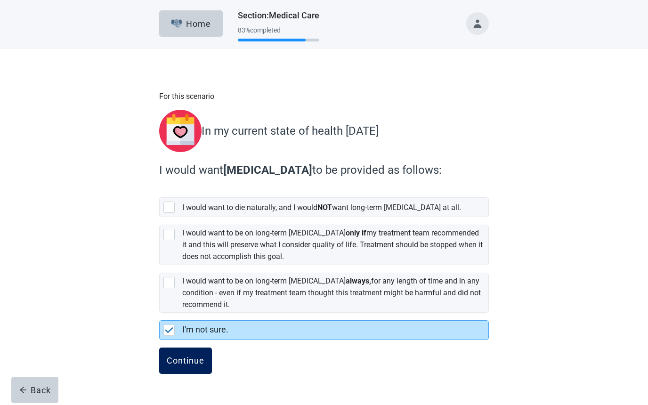
click at [198, 358] on div "Continue" at bounding box center [186, 360] width 38 height 9
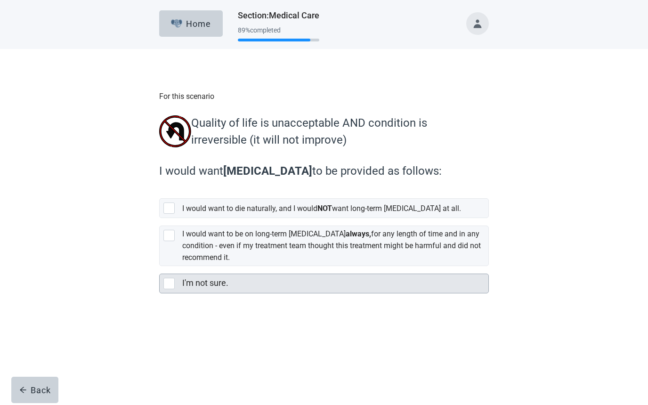
click at [172, 289] on div "I'm not sure., checkbox, not selected" at bounding box center [168, 283] width 11 height 11
click at [160, 267] on input "I'm not sure." at bounding box center [159, 266] width 0 height 0
checkbox input "true"
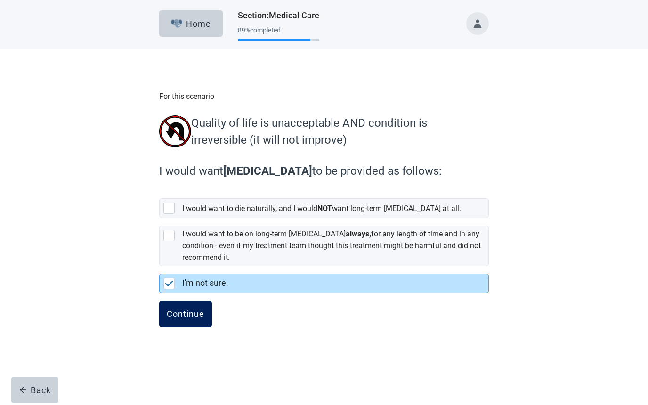
click at [196, 321] on button "Continue" at bounding box center [185, 314] width 53 height 26
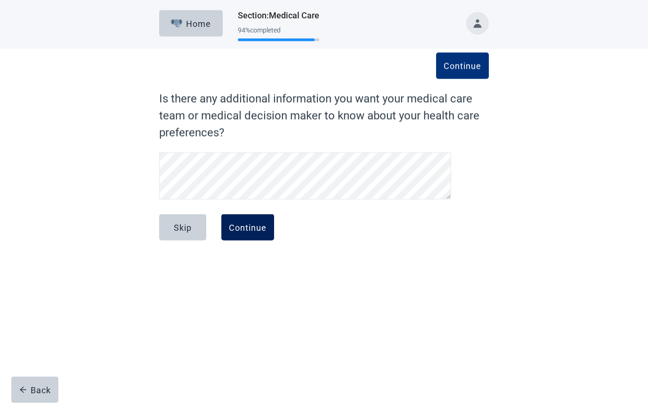
click at [258, 235] on button "Continue" at bounding box center [247, 227] width 53 height 26
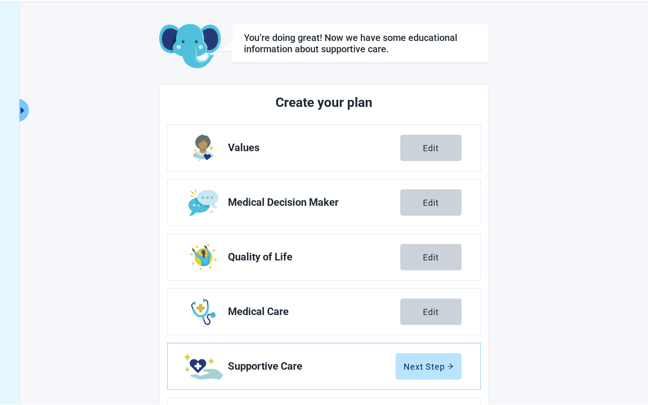
scroll to position [96, 0]
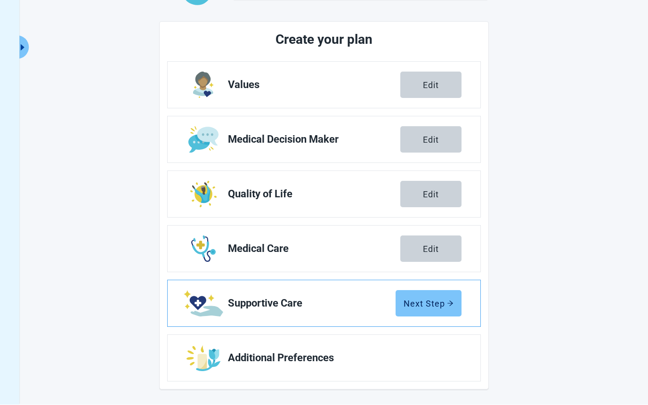
click at [443, 309] on button "Next Step" at bounding box center [429, 304] width 66 height 26
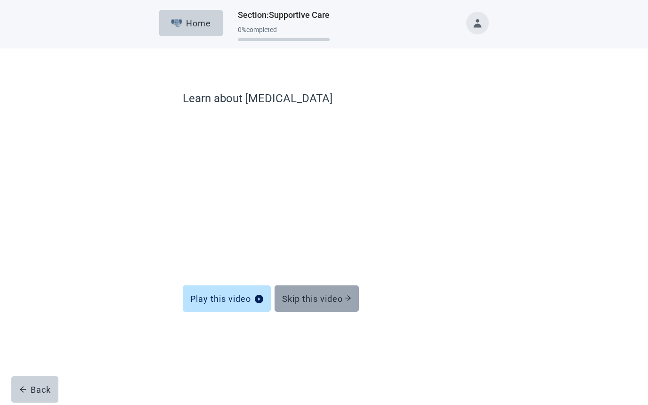
click at [343, 299] on div "Skip this video" at bounding box center [316, 298] width 69 height 9
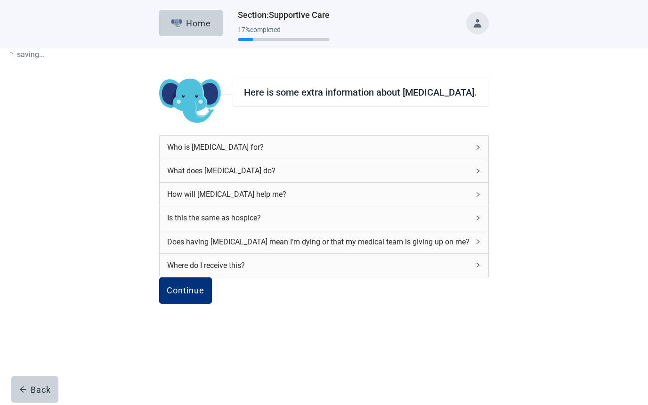
scroll to position [0, 0]
click at [212, 304] on button "Continue" at bounding box center [185, 291] width 53 height 26
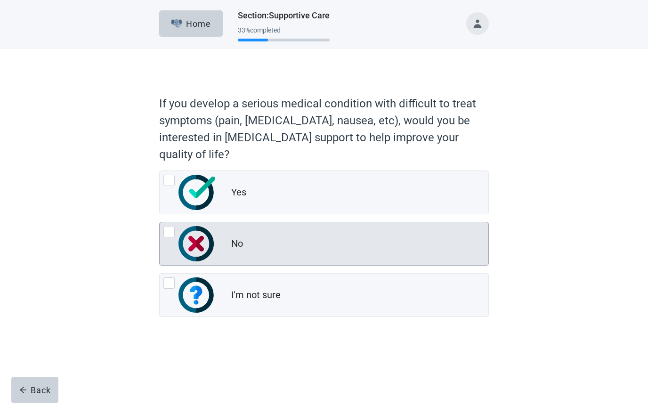
click at [177, 242] on div "No, radio button, not checked" at bounding box center [189, 243] width 53 height 35
click at [160, 222] on input "No" at bounding box center [159, 222] width 0 height 0
radio input "true"
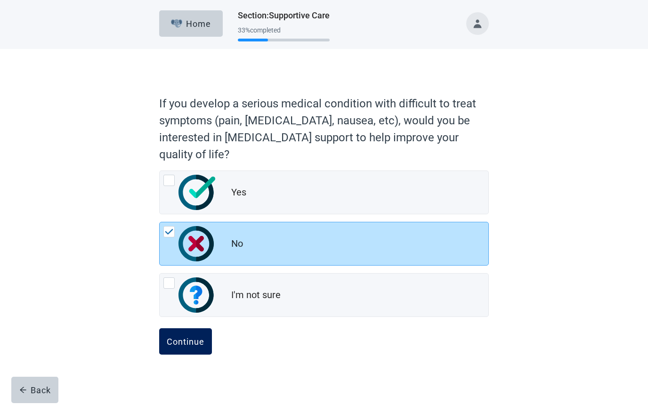
click at [200, 344] on div "Continue" at bounding box center [186, 341] width 38 height 9
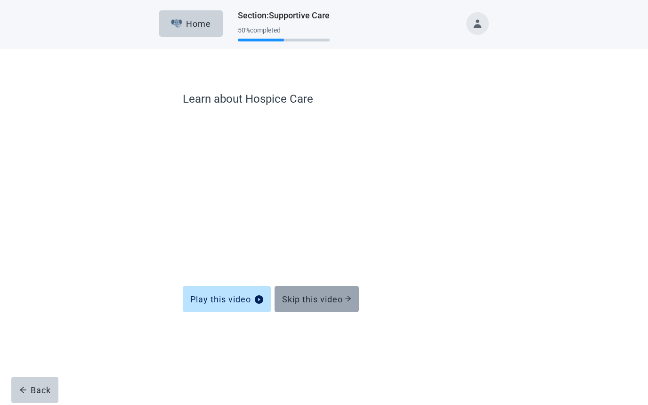
click at [318, 306] on button "Skip this video" at bounding box center [317, 299] width 84 height 26
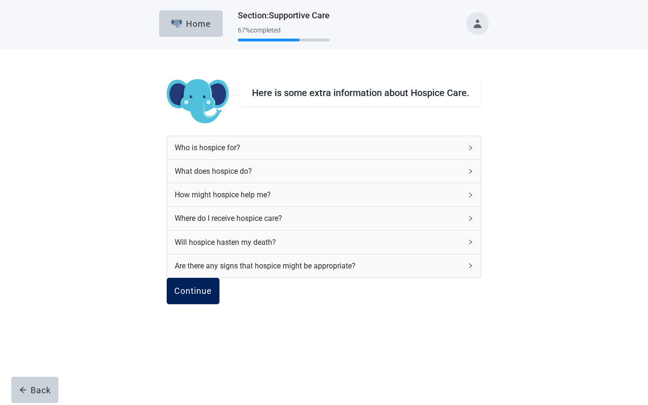
click at [216, 304] on button "Continue" at bounding box center [193, 291] width 53 height 26
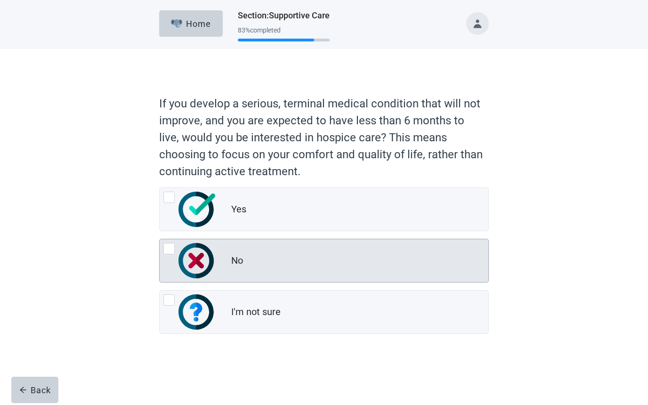
click at [178, 261] on img "No, radio button, not checked" at bounding box center [195, 260] width 35 height 35
click at [160, 239] on input "No" at bounding box center [159, 239] width 0 height 0
radio input "true"
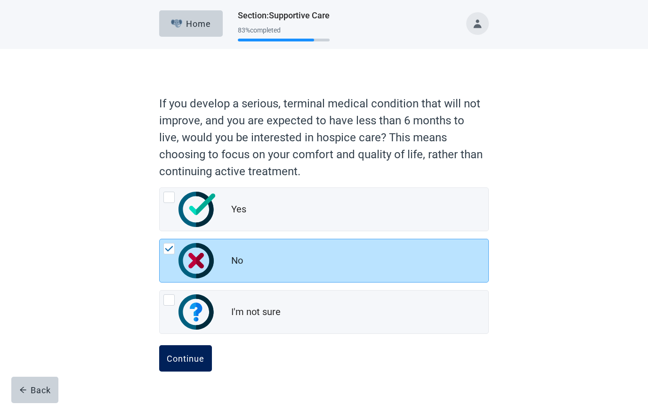
click at [196, 360] on div "Continue" at bounding box center [186, 358] width 38 height 9
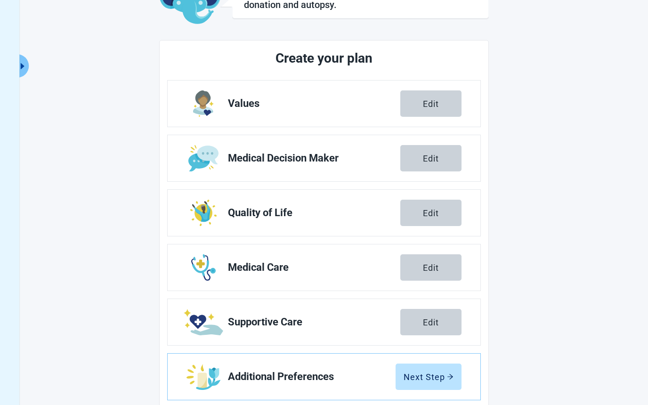
scroll to position [96, 0]
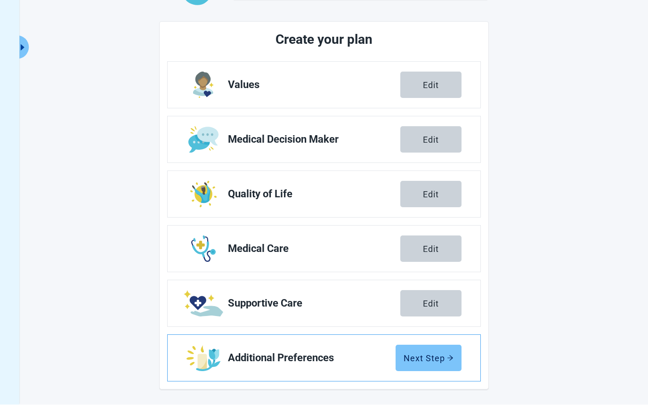
click at [436, 364] on button "Next Step" at bounding box center [429, 358] width 66 height 26
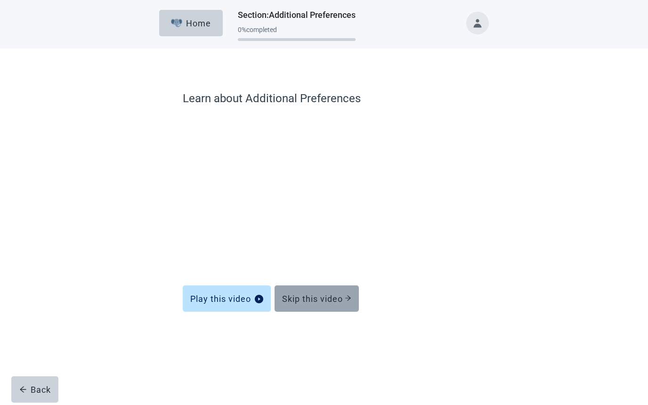
click at [339, 309] on button "Skip this video" at bounding box center [317, 299] width 84 height 26
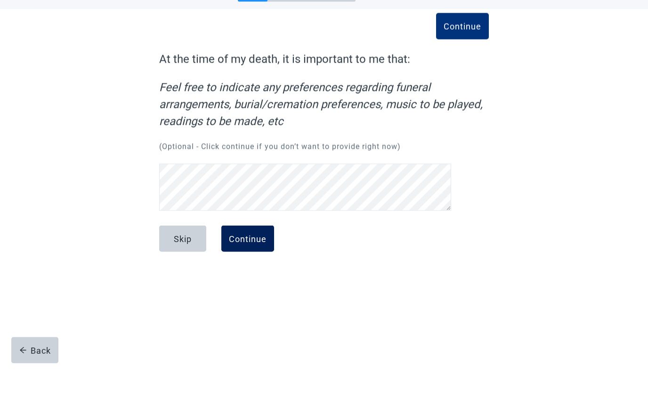
click at [260, 265] on button "Continue" at bounding box center [247, 278] width 53 height 26
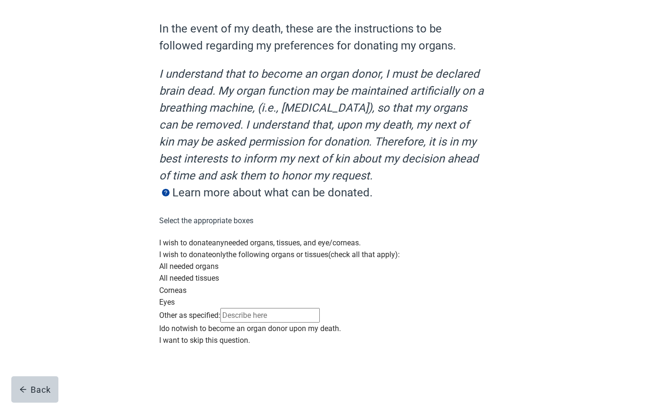
scroll to position [129, 0]
click at [211, 347] on div "I wish to donate any needed organs, tissues, and eye/corneas. I wish to donate …" at bounding box center [324, 291] width 330 height 109
click at [179, 347] on div "I want to skip this question." at bounding box center [324, 341] width 330 height 12
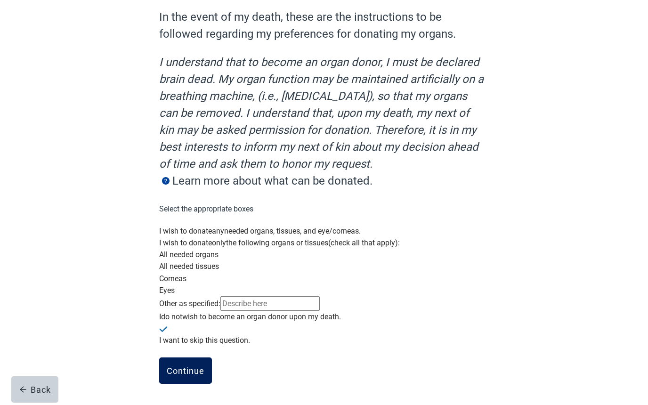
click at [195, 384] on button "Continue" at bounding box center [185, 371] width 53 height 26
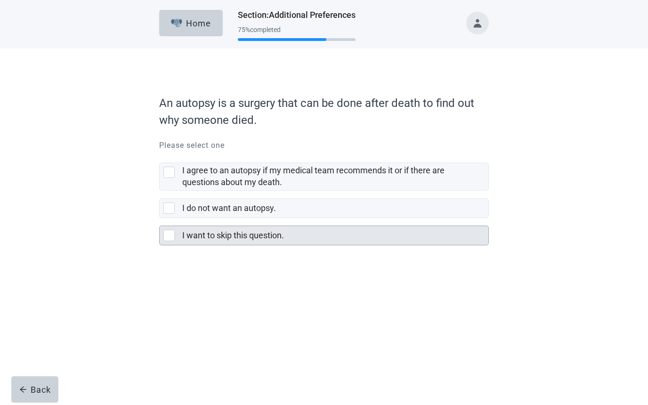
click at [175, 240] on div "I want to skip this question., checkbox, not selected" at bounding box center [170, 235] width 15 height 11
click at [160, 219] on input "I want to skip this question." at bounding box center [159, 218] width 0 height 0
checkbox input "true"
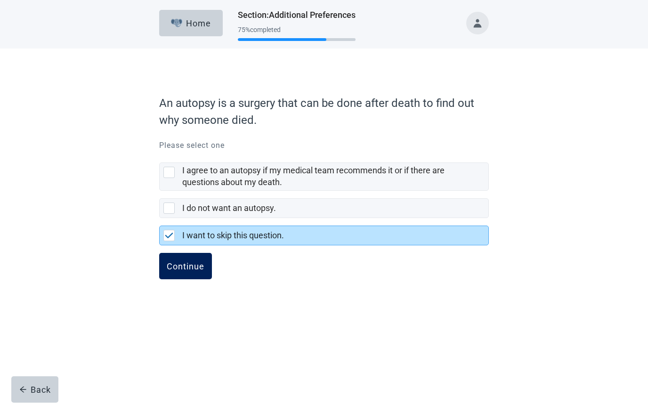
click at [202, 274] on button "Continue" at bounding box center [185, 266] width 53 height 26
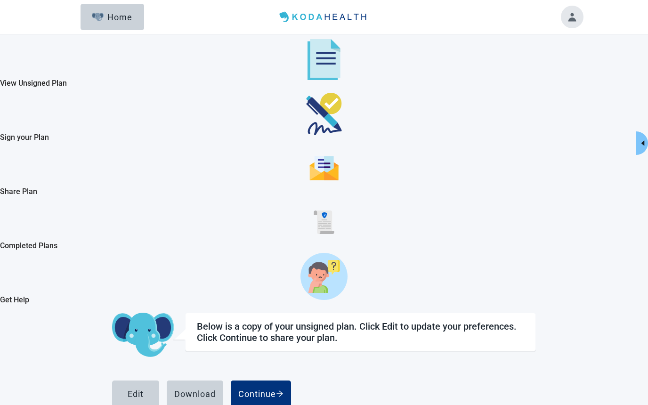
scroll to position [1212, 0]
click at [283, 389] on div "Continue" at bounding box center [260, 393] width 45 height 9
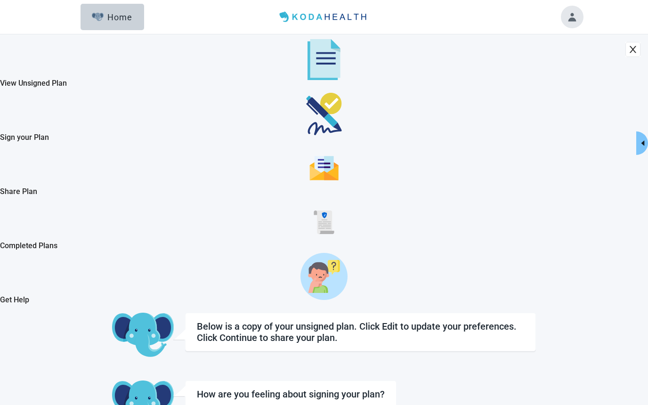
checkbox input "true"
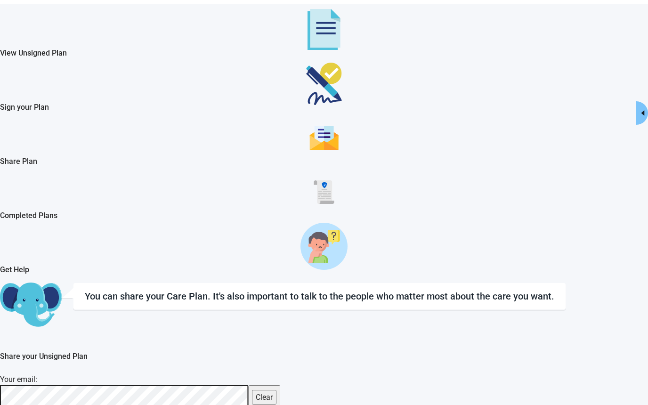
scroll to position [34, 0]
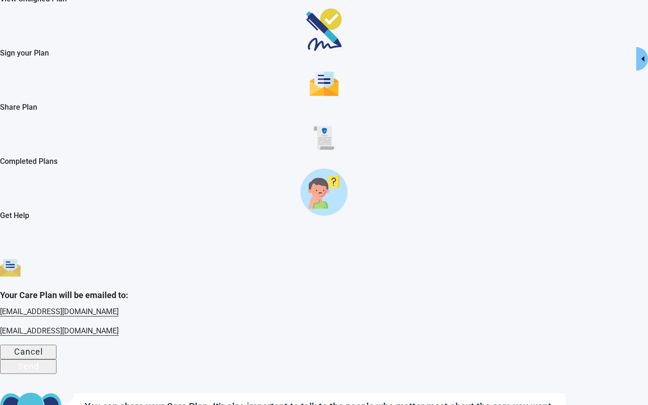
click at [57, 359] on button "Send" at bounding box center [28, 366] width 57 height 15
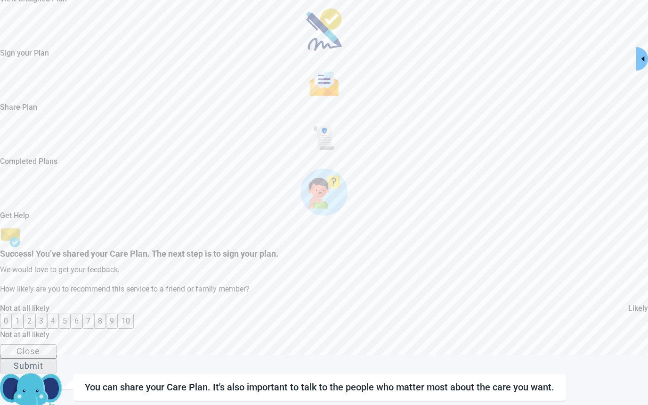
click at [57, 344] on button "Close" at bounding box center [28, 351] width 57 height 15
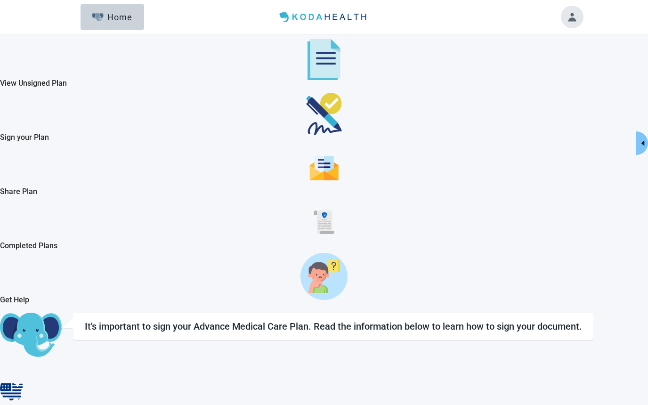
click at [575, 22] on button "Toggle account menu" at bounding box center [572, 17] width 23 height 23
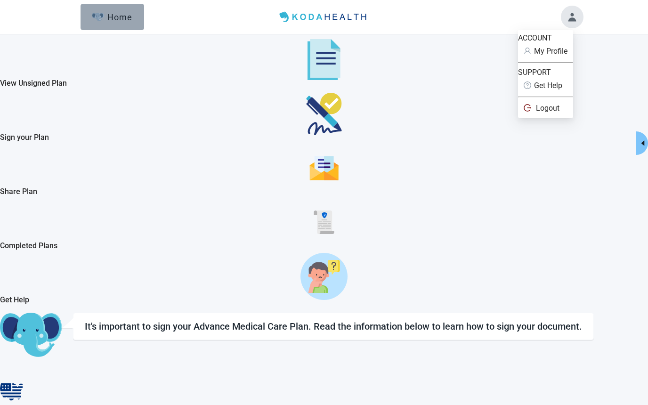
click at [121, 30] on button "Home" at bounding box center [113, 17] width 64 height 26
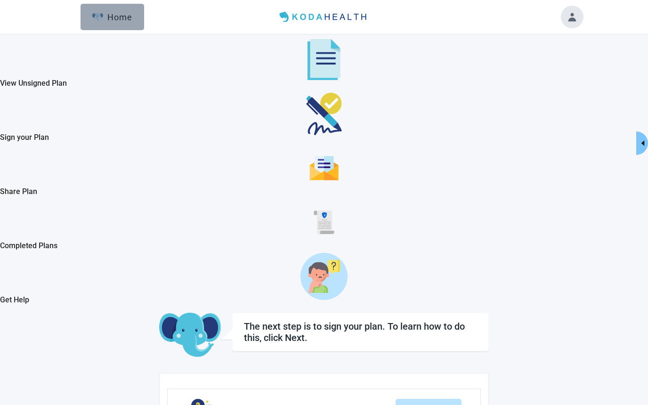
click at [123, 20] on div "Home" at bounding box center [112, 16] width 40 height 9
click at [568, 18] on button "Toggle account menu" at bounding box center [572, 17] width 23 height 23
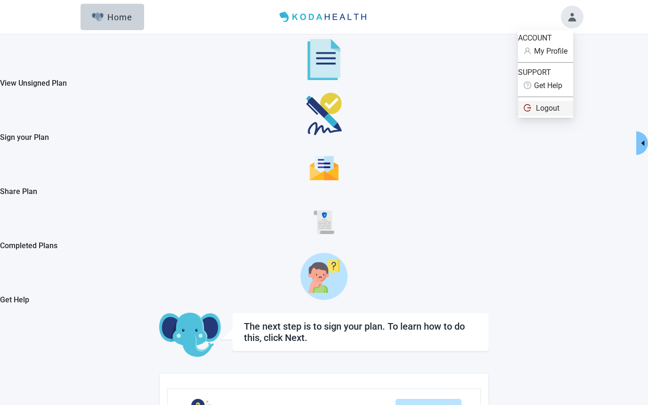
click at [566, 113] on span "Logout" at bounding box center [546, 108] width 44 height 10
